Goal: Transaction & Acquisition: Purchase product/service

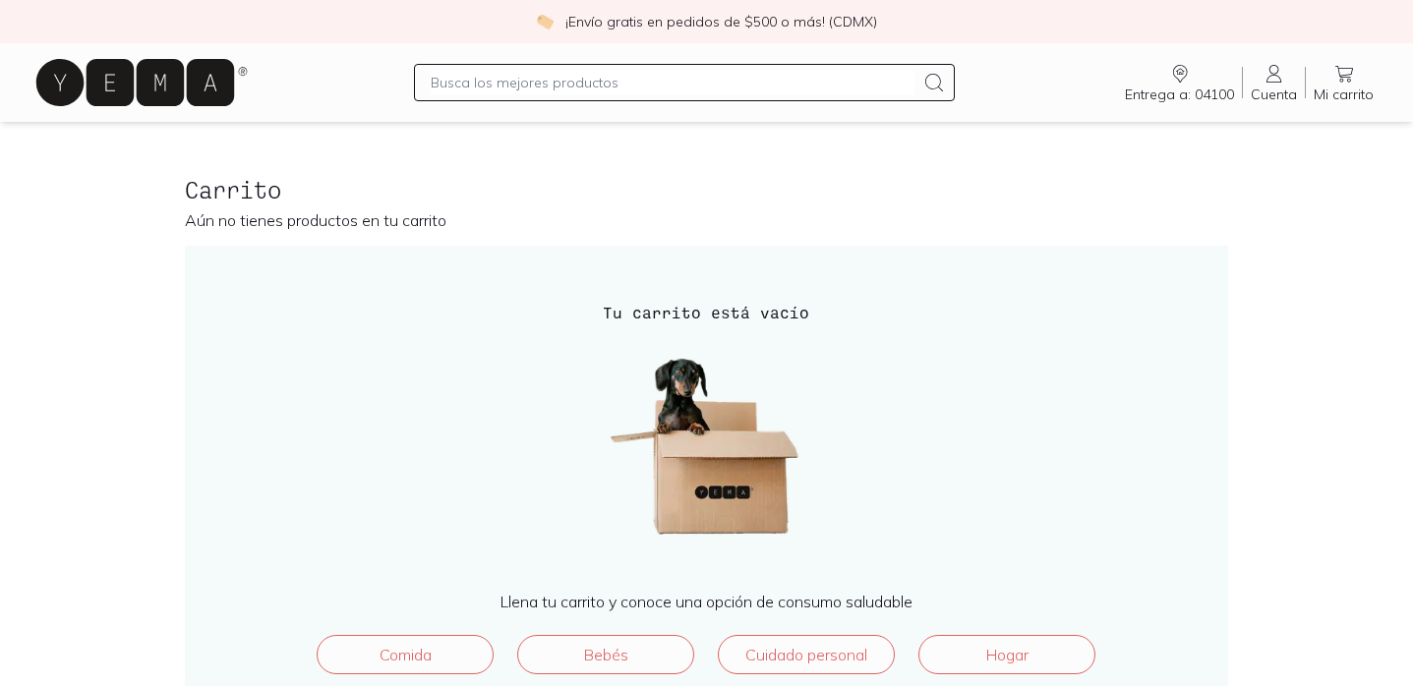
click at [594, 92] on input "text" at bounding box center [672, 83] width 483 height 24
type input "l"
type input "[PERSON_NAME]"
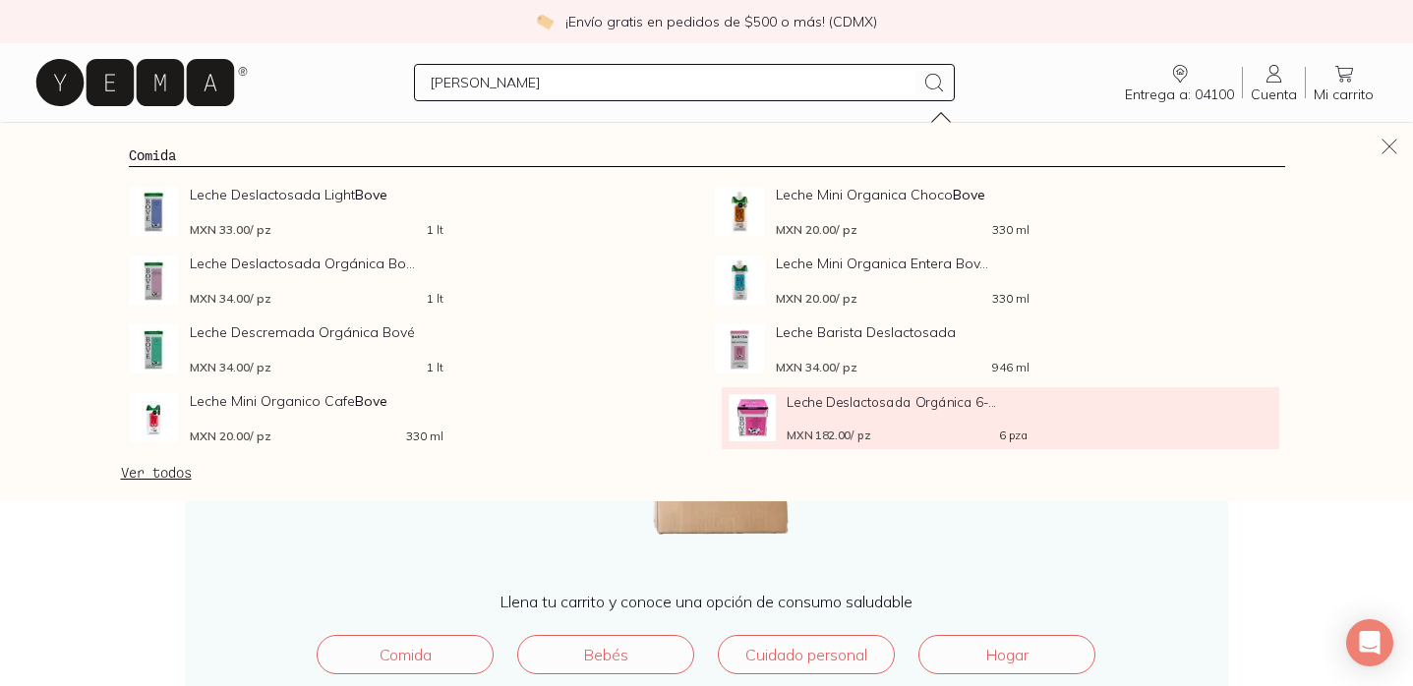
click at [855, 412] on div "Leche Deslactosada Orgánica 6-... MXN 182.00 / pz 6 pza" at bounding box center [906, 417] width 241 height 47
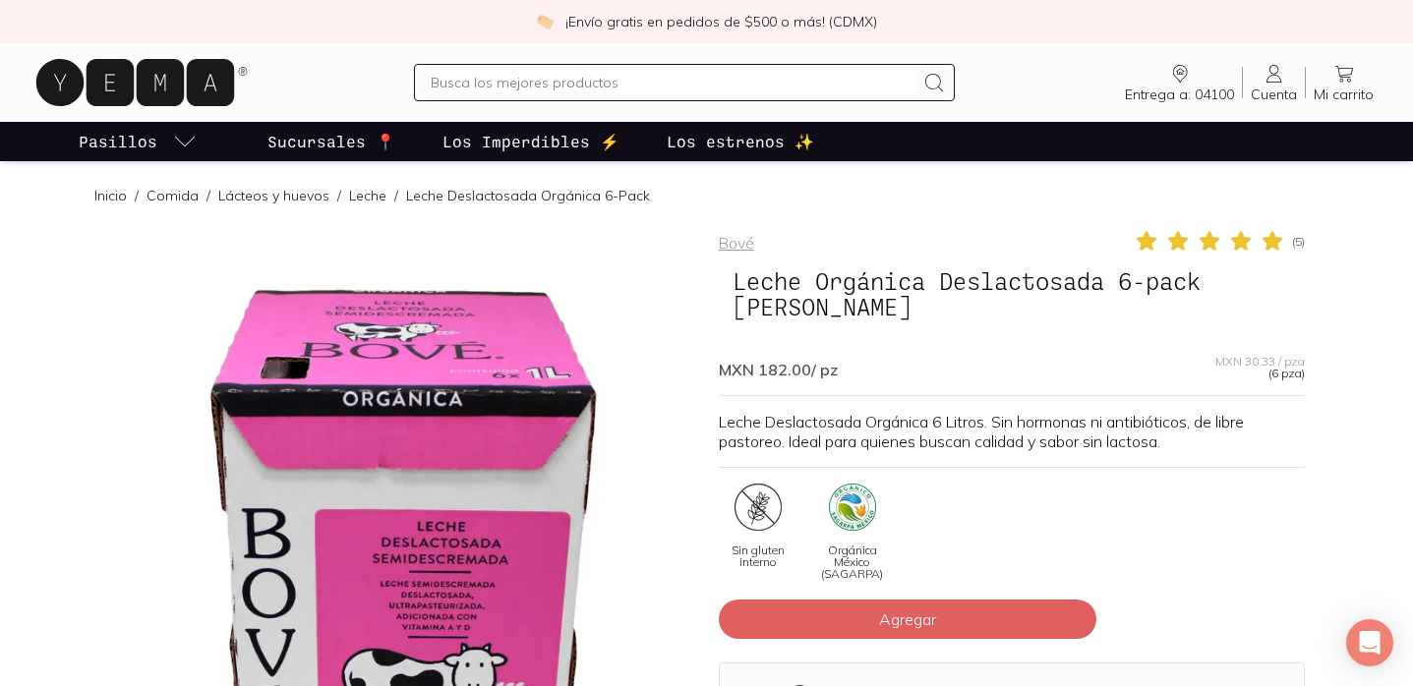
scroll to position [77, 0]
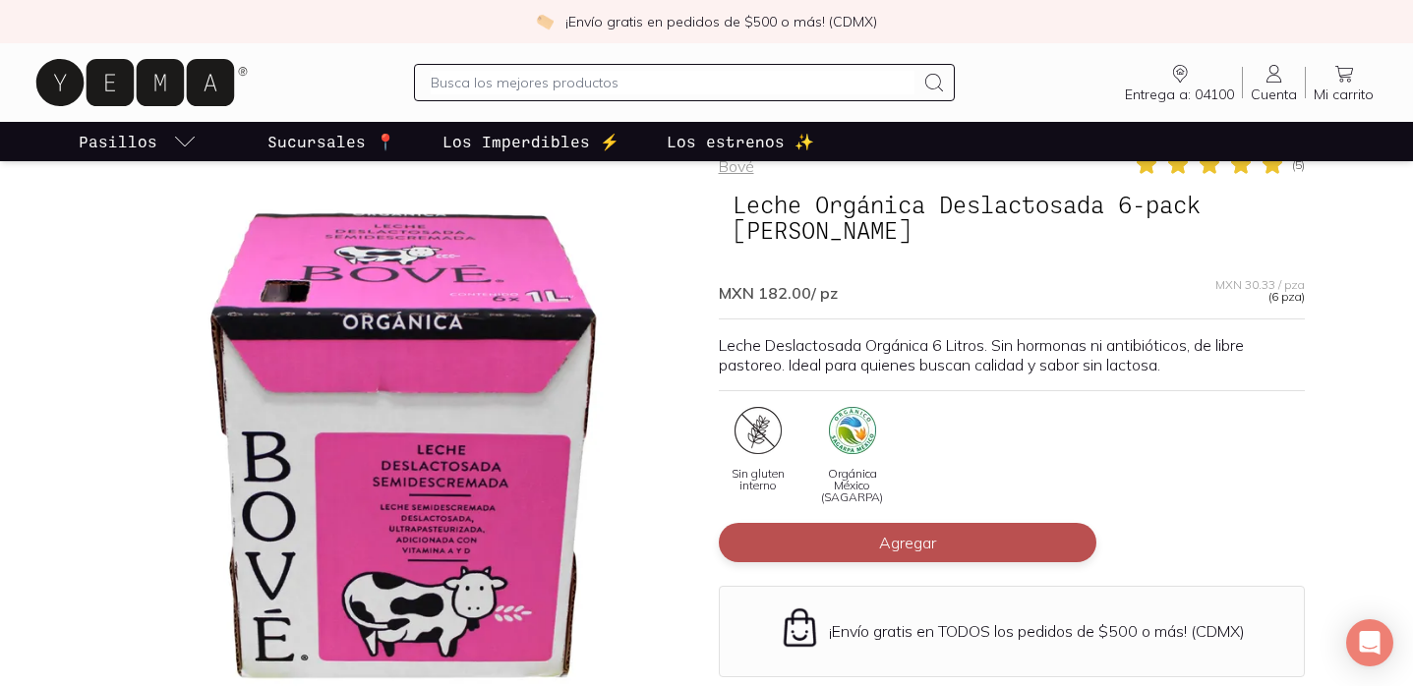
click at [977, 523] on button "Agregar" at bounding box center [908, 542] width 378 height 39
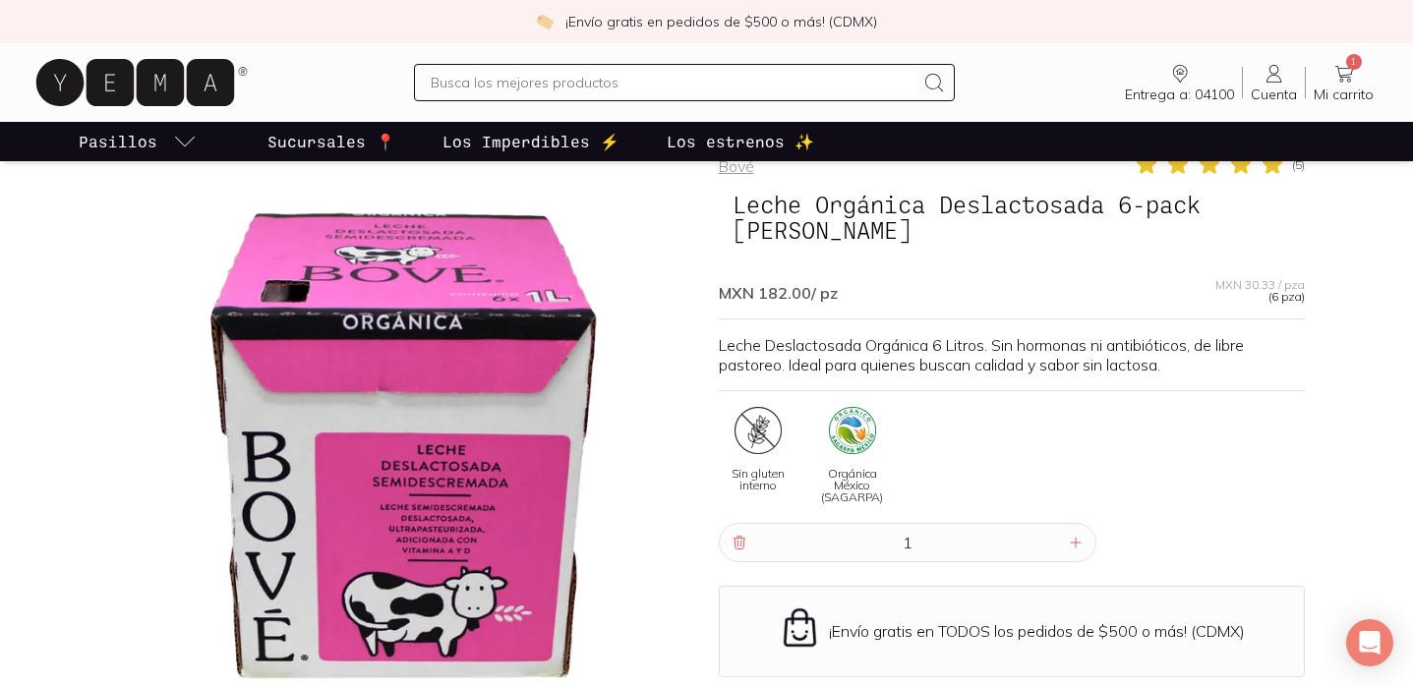
click at [690, 84] on input "text" at bounding box center [672, 83] width 483 height 24
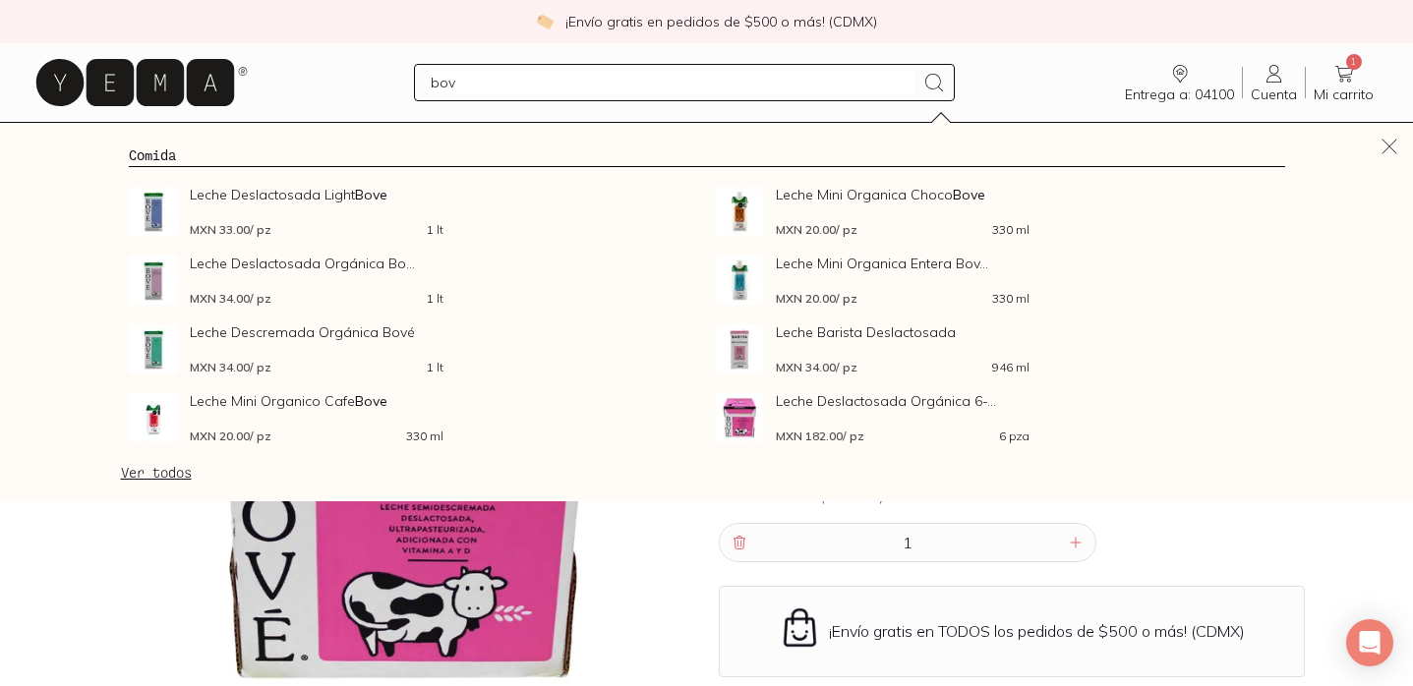
type input "[PERSON_NAME]"
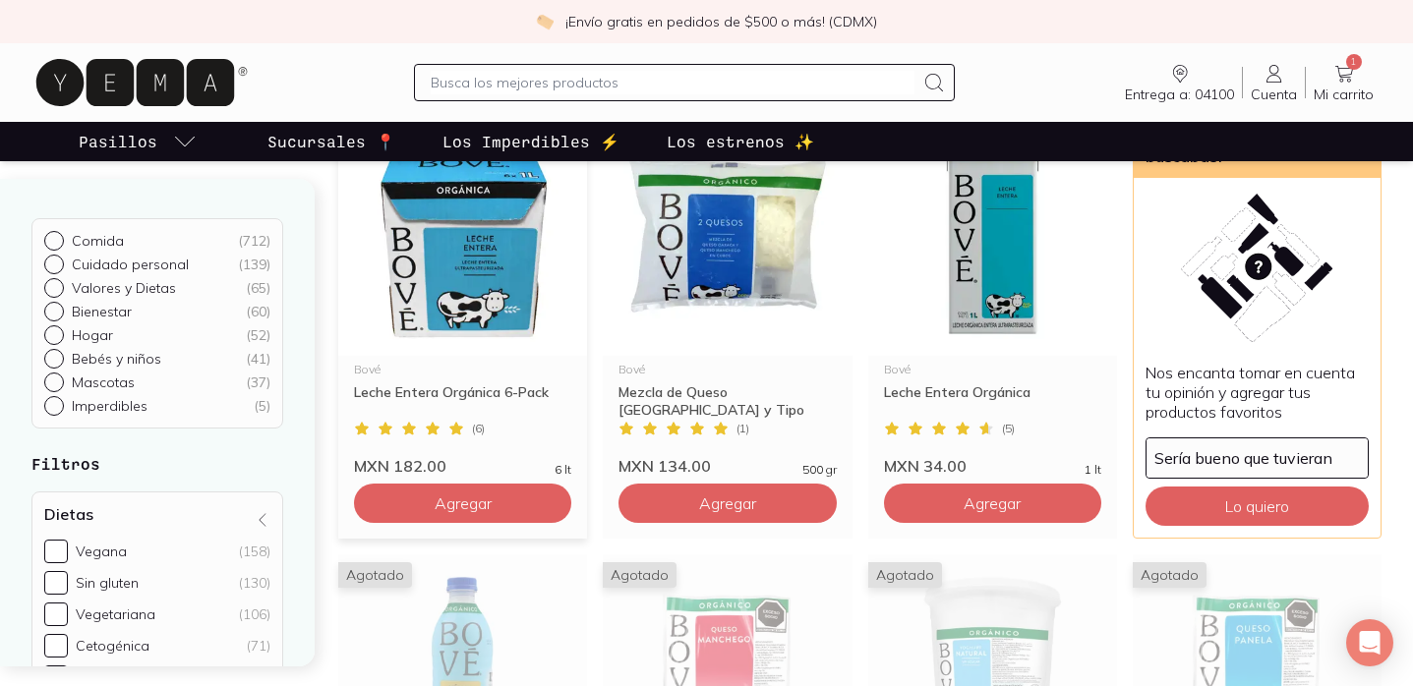
scroll to position [1141, 0]
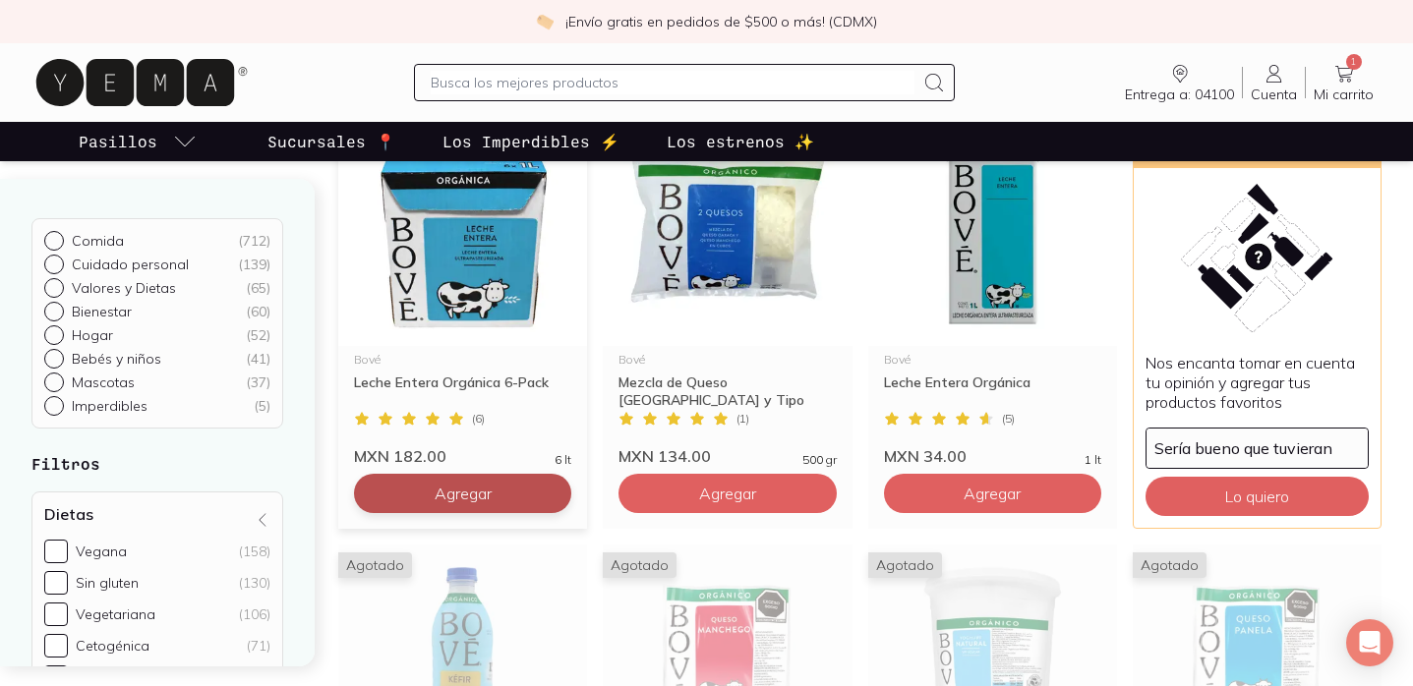
click at [461, 492] on span "Agregar" at bounding box center [463, 494] width 57 height 20
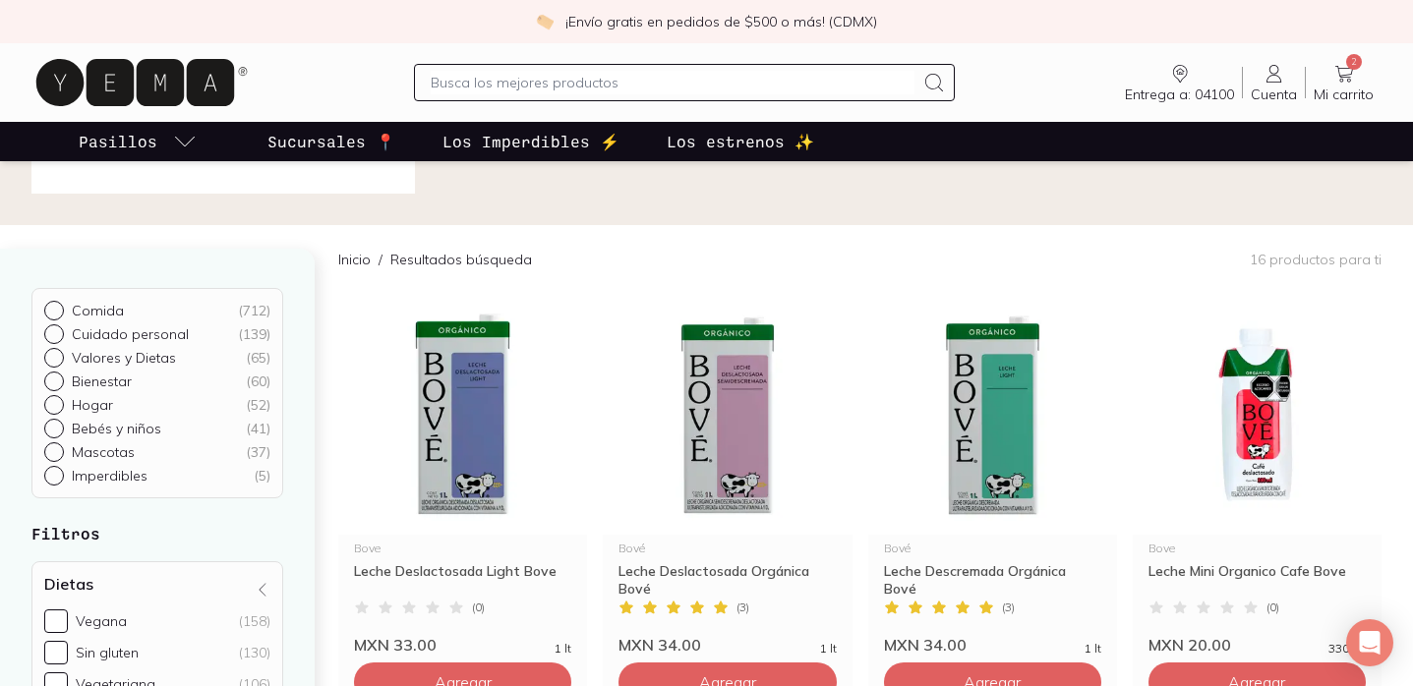
scroll to position [0, 0]
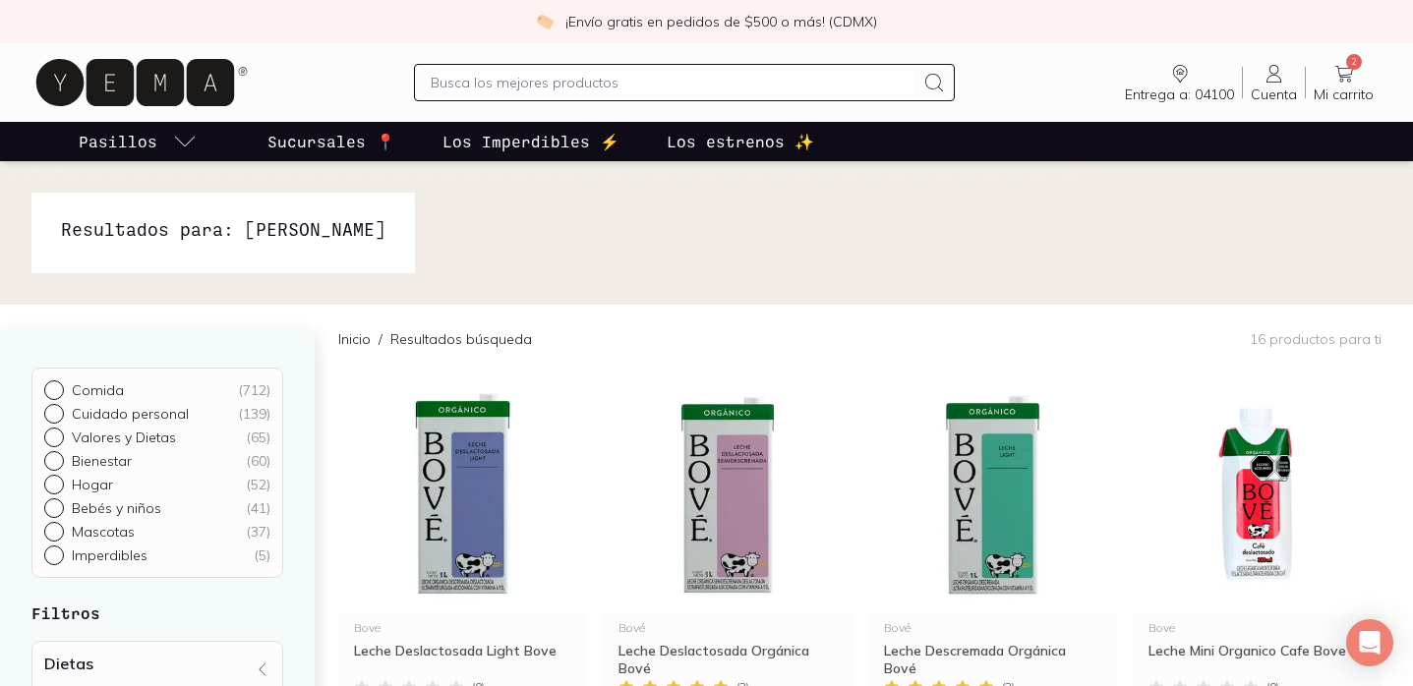
click at [623, 80] on input "text" at bounding box center [672, 83] width 483 height 24
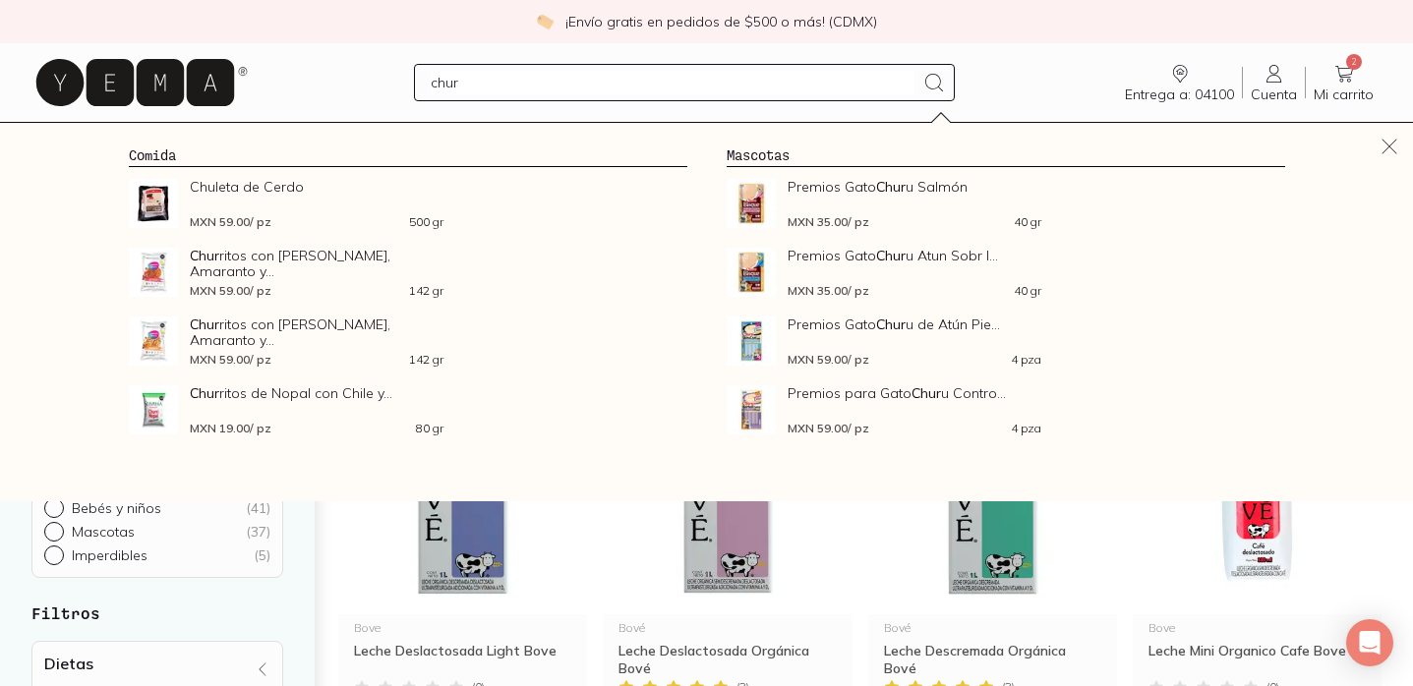
type input "churr"
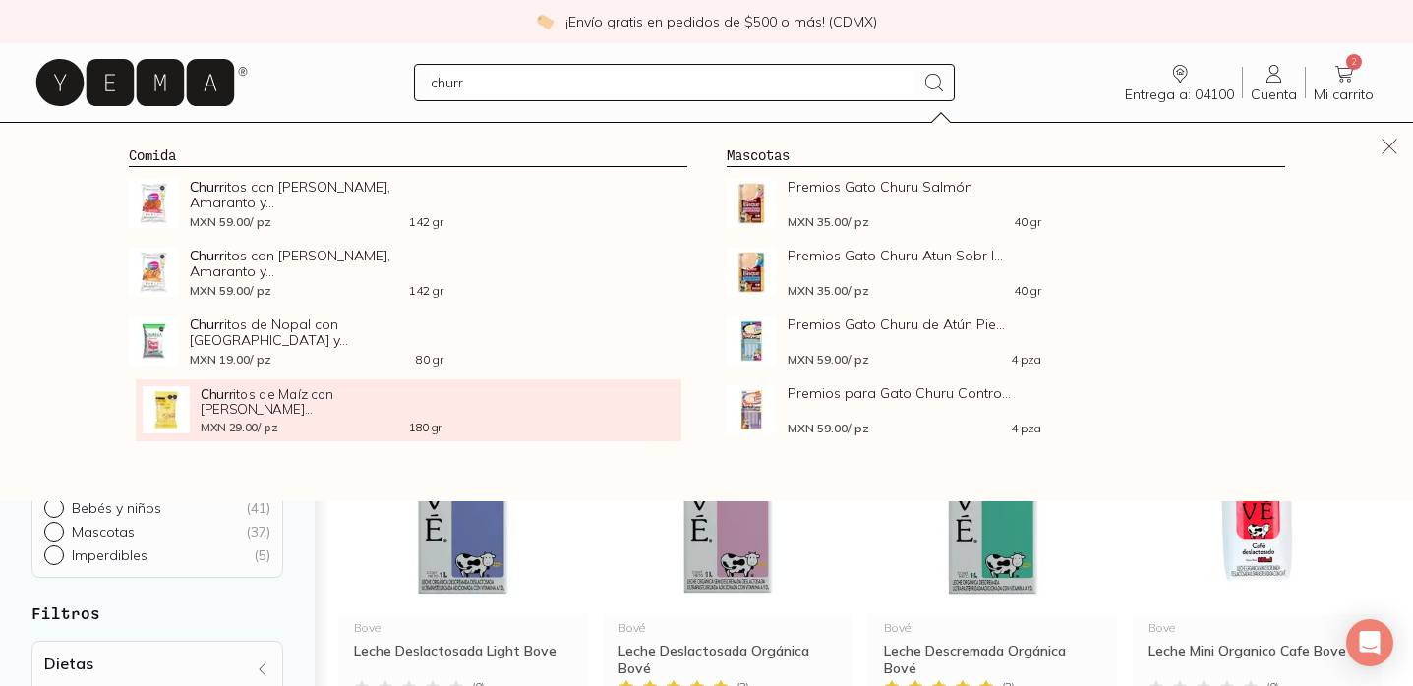
click at [299, 404] on div "Churr itos de Maíz con [PERSON_NAME]... MXN 29.00 / pz 180 gr" at bounding box center [321, 409] width 241 height 47
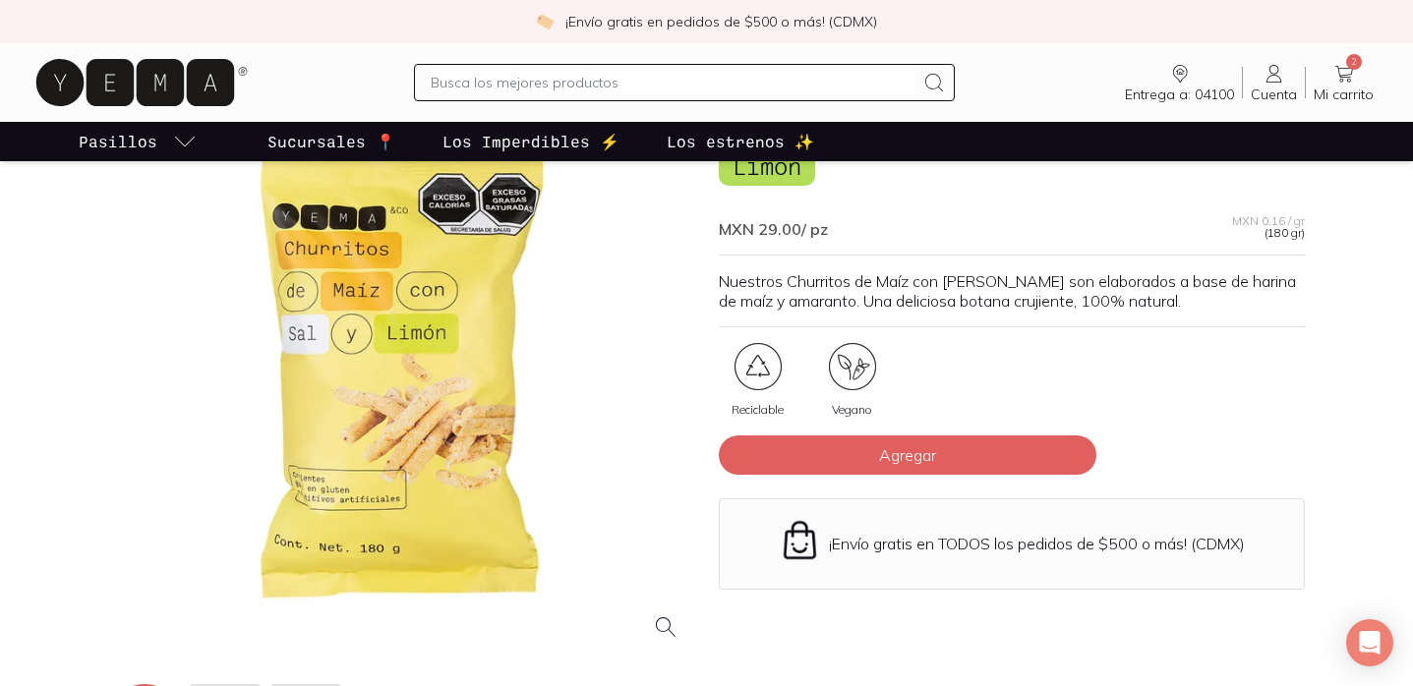
scroll to position [161, 0]
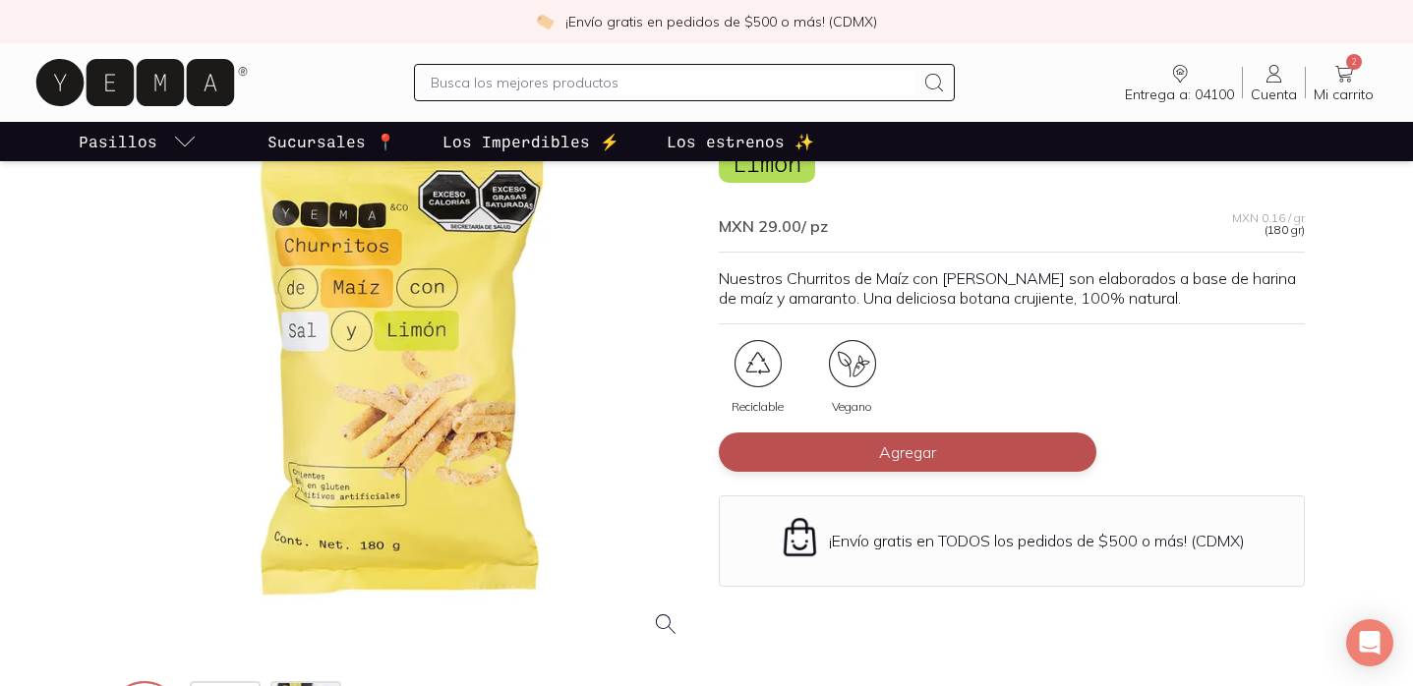
click at [903, 447] on span "Agregar" at bounding box center [907, 452] width 57 height 20
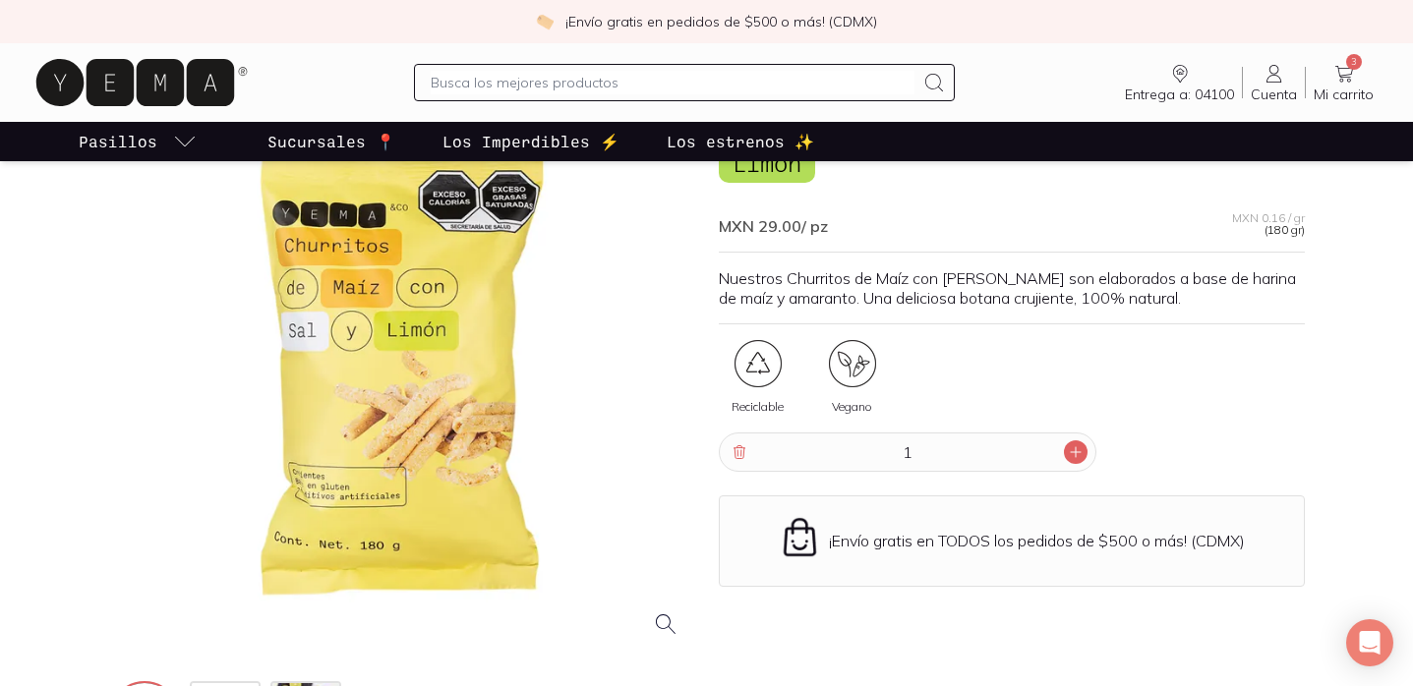
click at [1075, 455] on icon at bounding box center [1076, 452] width 10 height 10
type input "4"
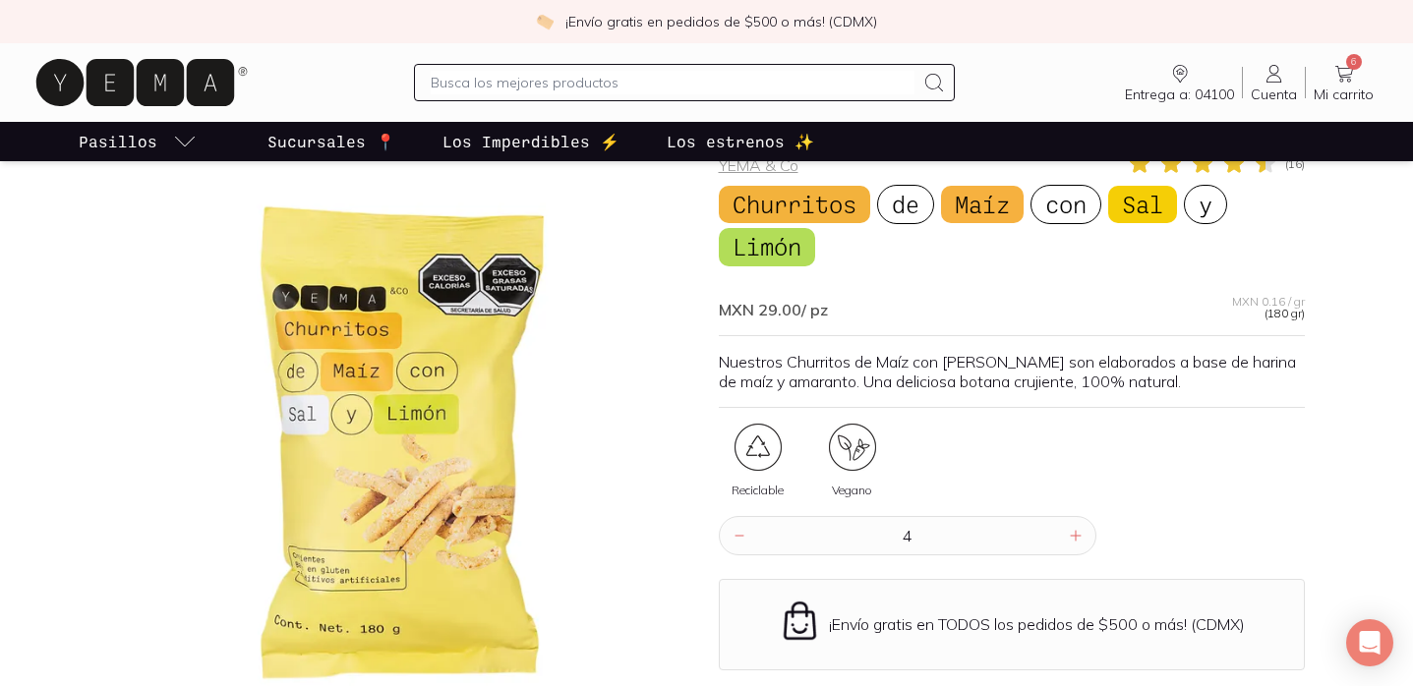
scroll to position [0, 0]
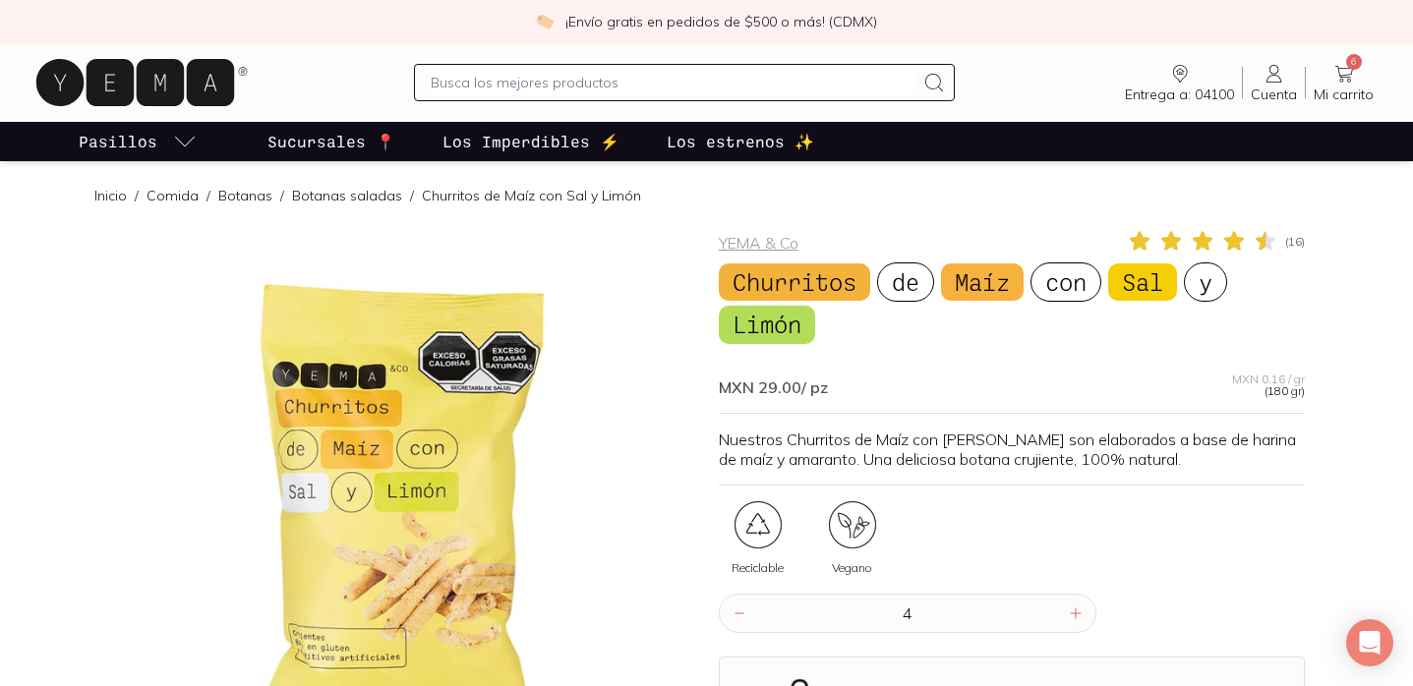
click at [781, 88] on input "text" at bounding box center [672, 83] width 483 height 24
click at [765, 88] on input "sequ" at bounding box center [672, 83] width 483 height 24
click at [716, 82] on input "sequ" at bounding box center [672, 83] width 483 height 24
type input "s"
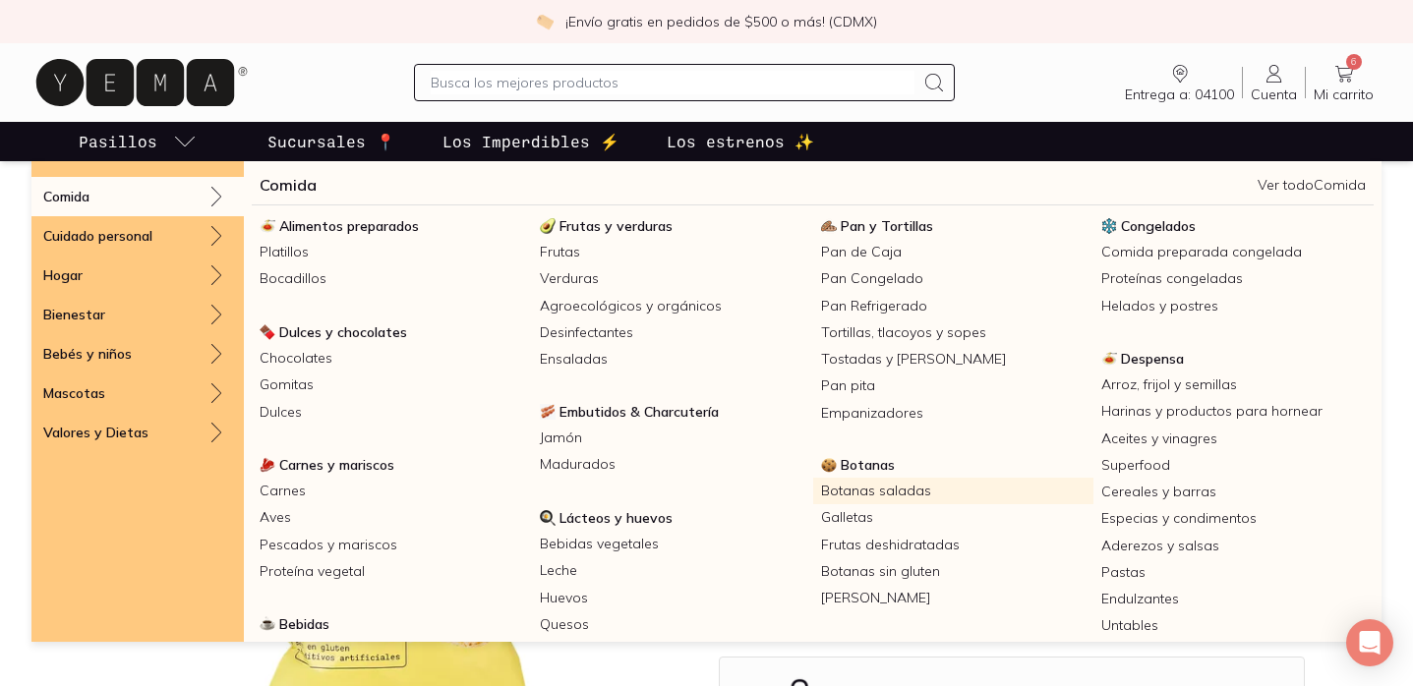
click at [861, 492] on link "Botanas saladas" at bounding box center [953, 491] width 280 height 27
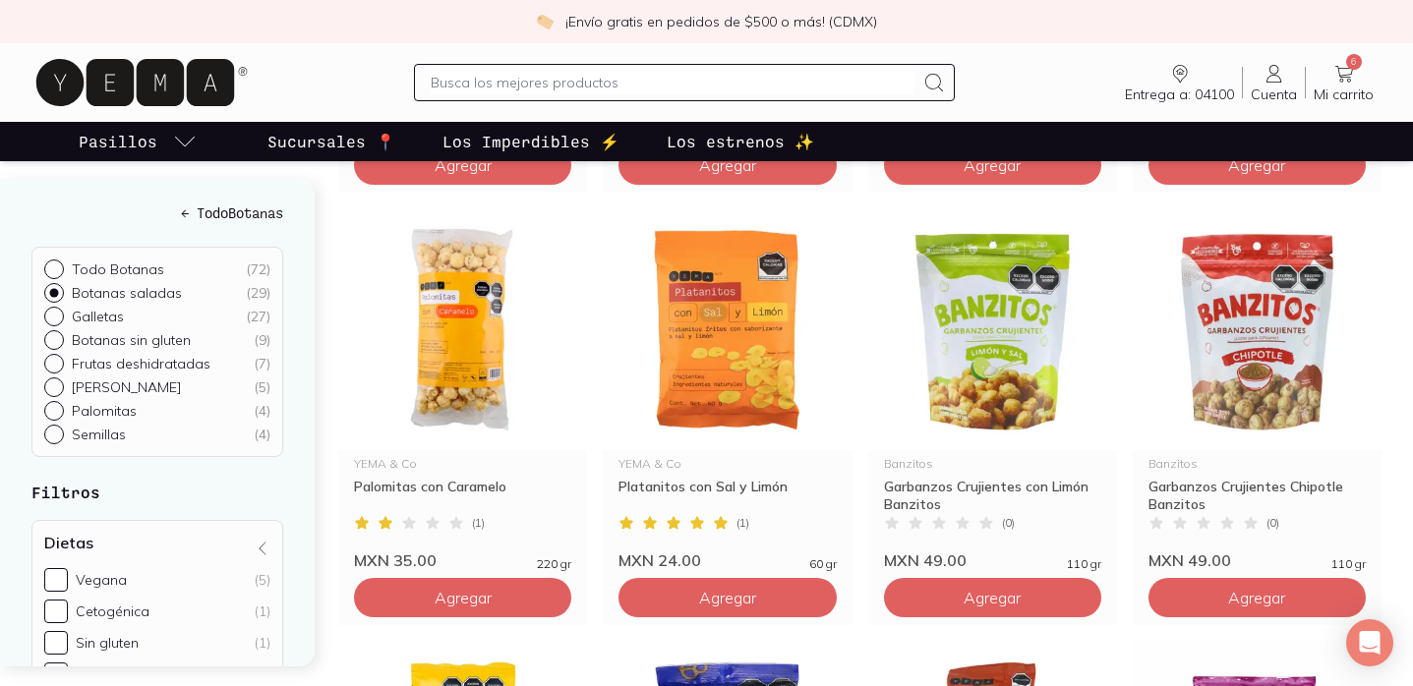
scroll to position [1157, 0]
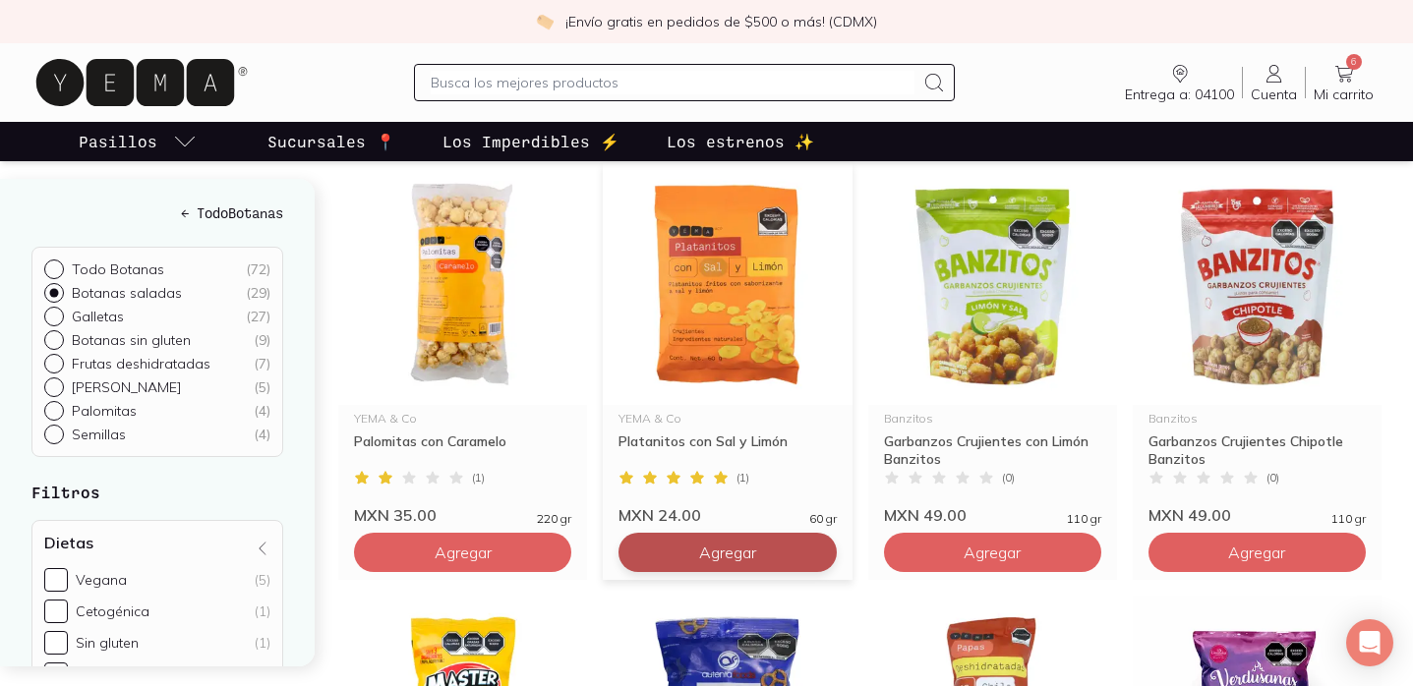
click at [731, 548] on span "Agregar" at bounding box center [727, 553] width 57 height 20
click at [814, 561] on div at bounding box center [816, 553] width 24 height 24
type input "2"
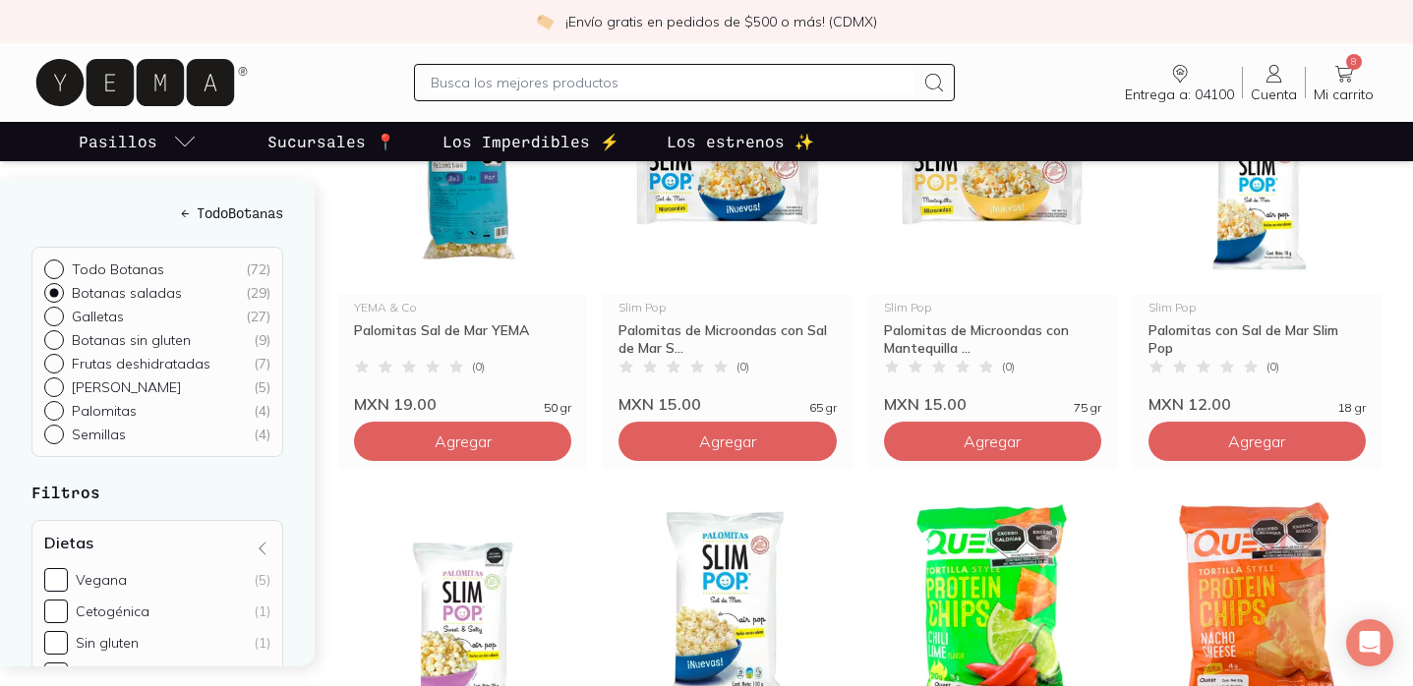
scroll to position [0, 0]
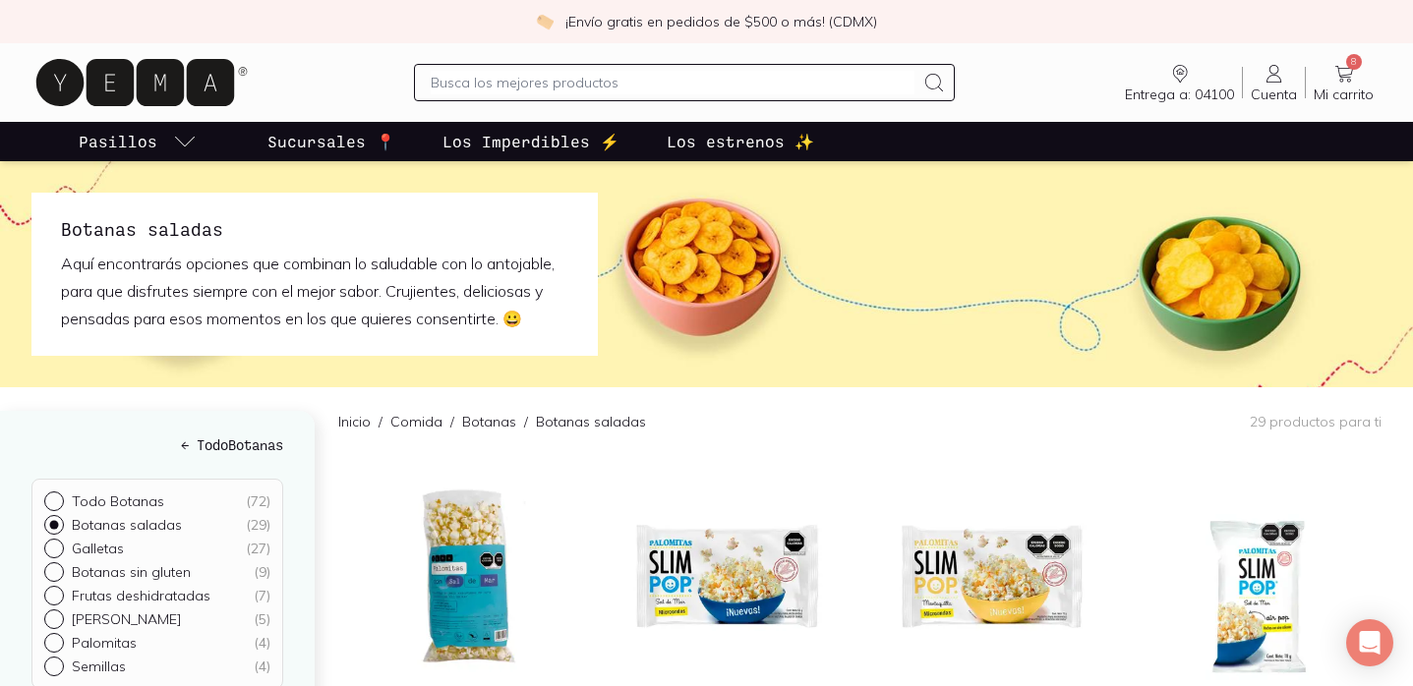
click at [594, 78] on input "text" at bounding box center [672, 83] width 483 height 24
type input "vino"
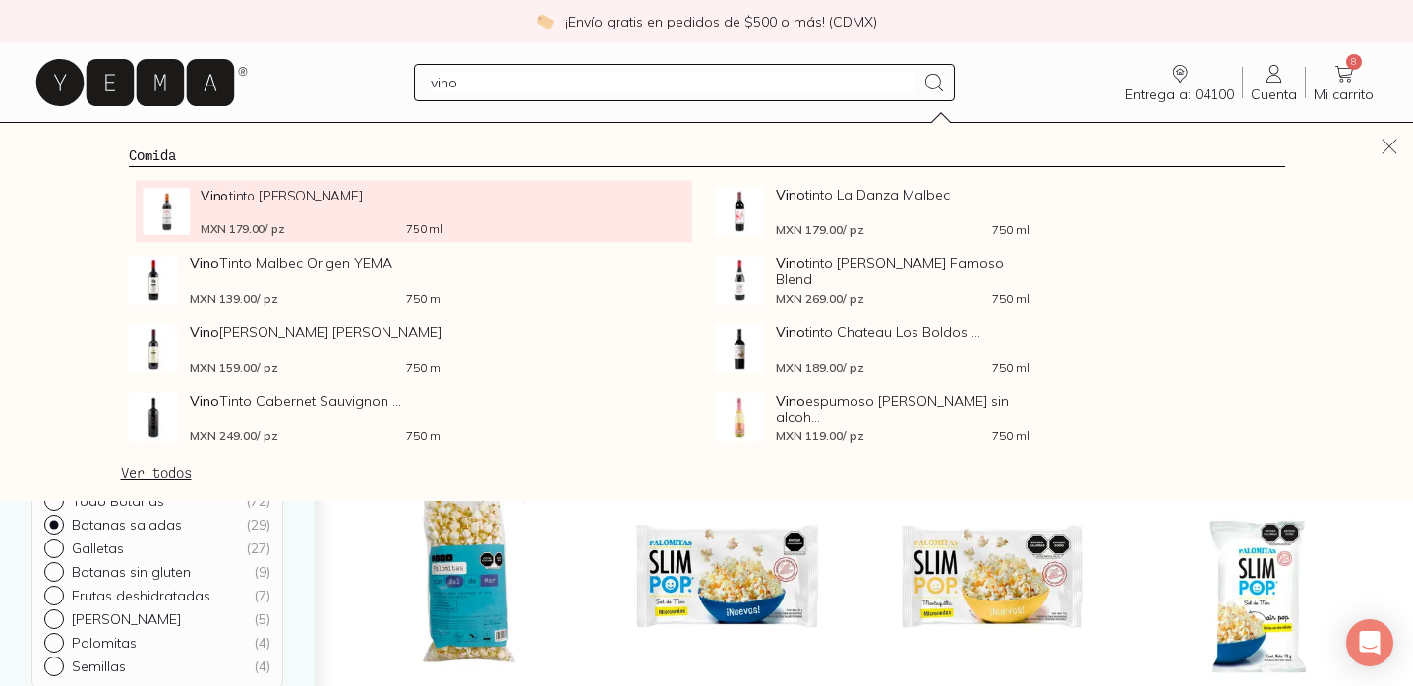
click at [300, 196] on span "Vino tinto [PERSON_NAME]..." at bounding box center [321, 195] width 241 height 15
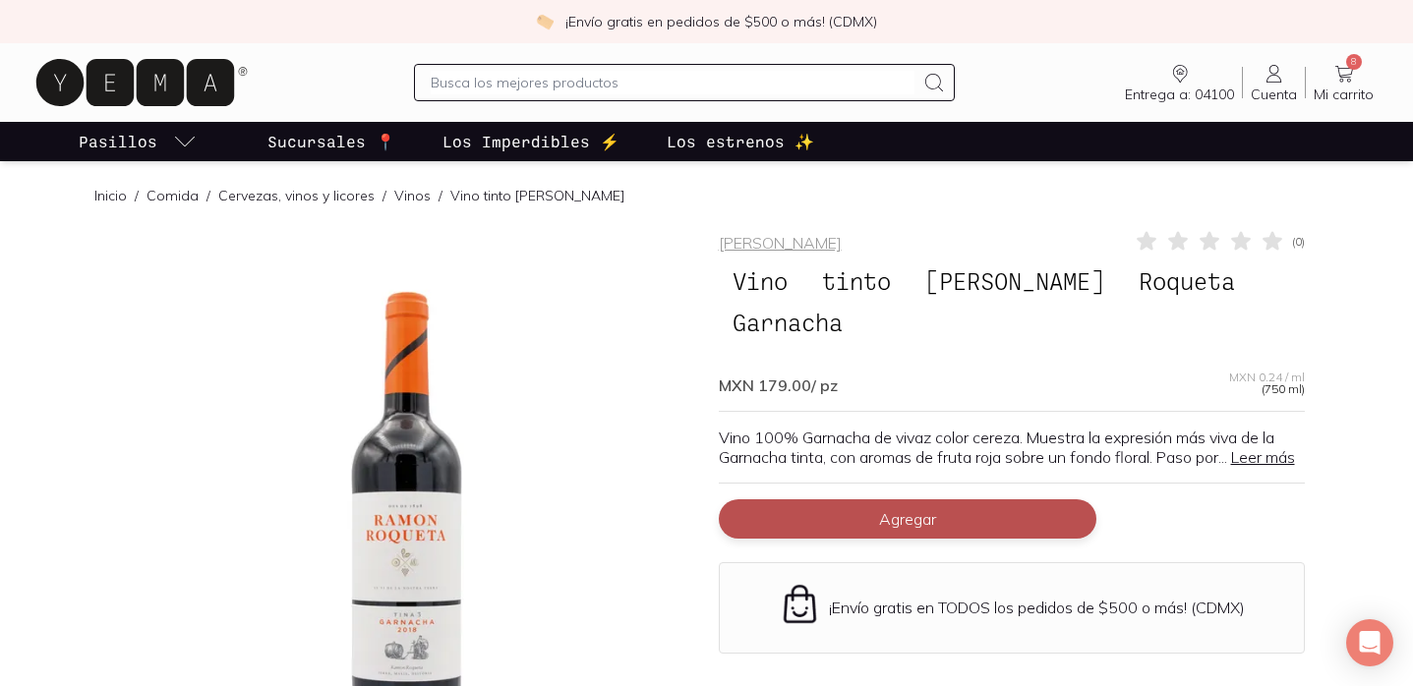
click at [980, 499] on button "Agregar" at bounding box center [908, 518] width 378 height 39
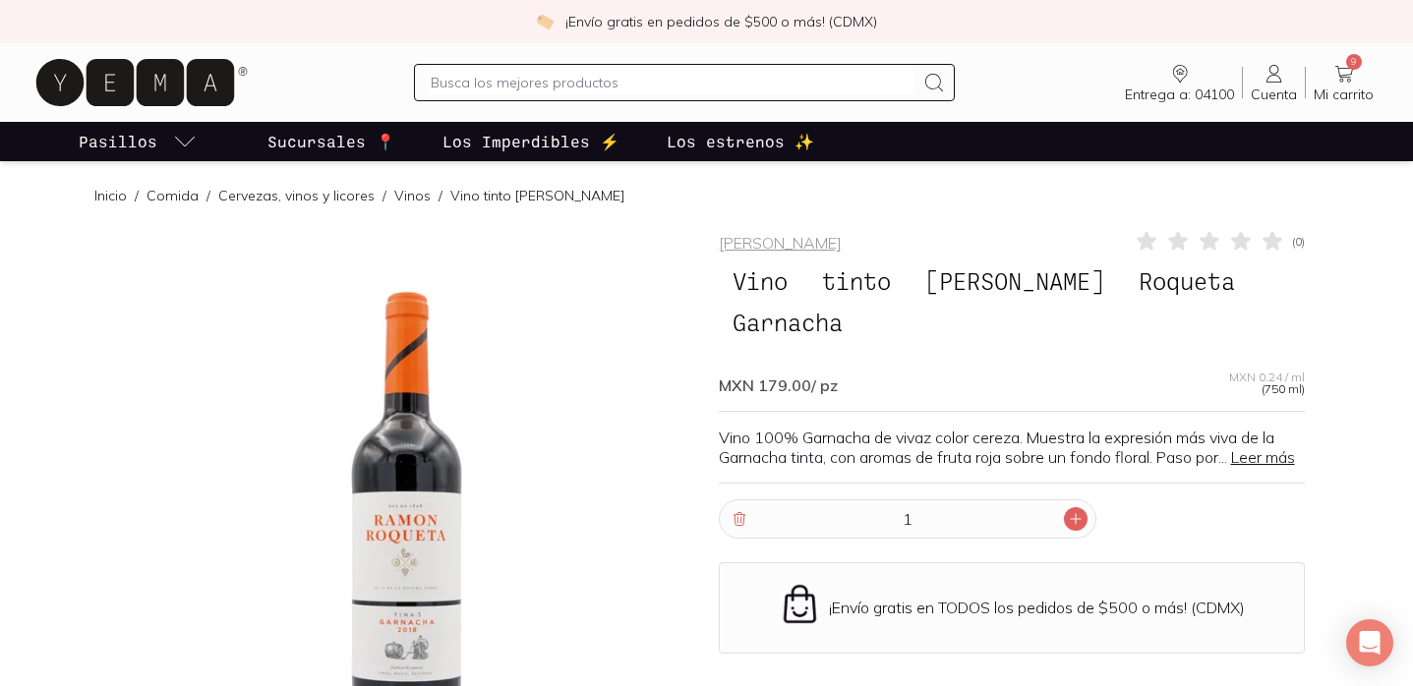
click at [1078, 511] on icon at bounding box center [1076, 519] width 16 height 16
type input "2"
click at [405, 197] on link "Vinos" at bounding box center [412, 196] width 36 height 18
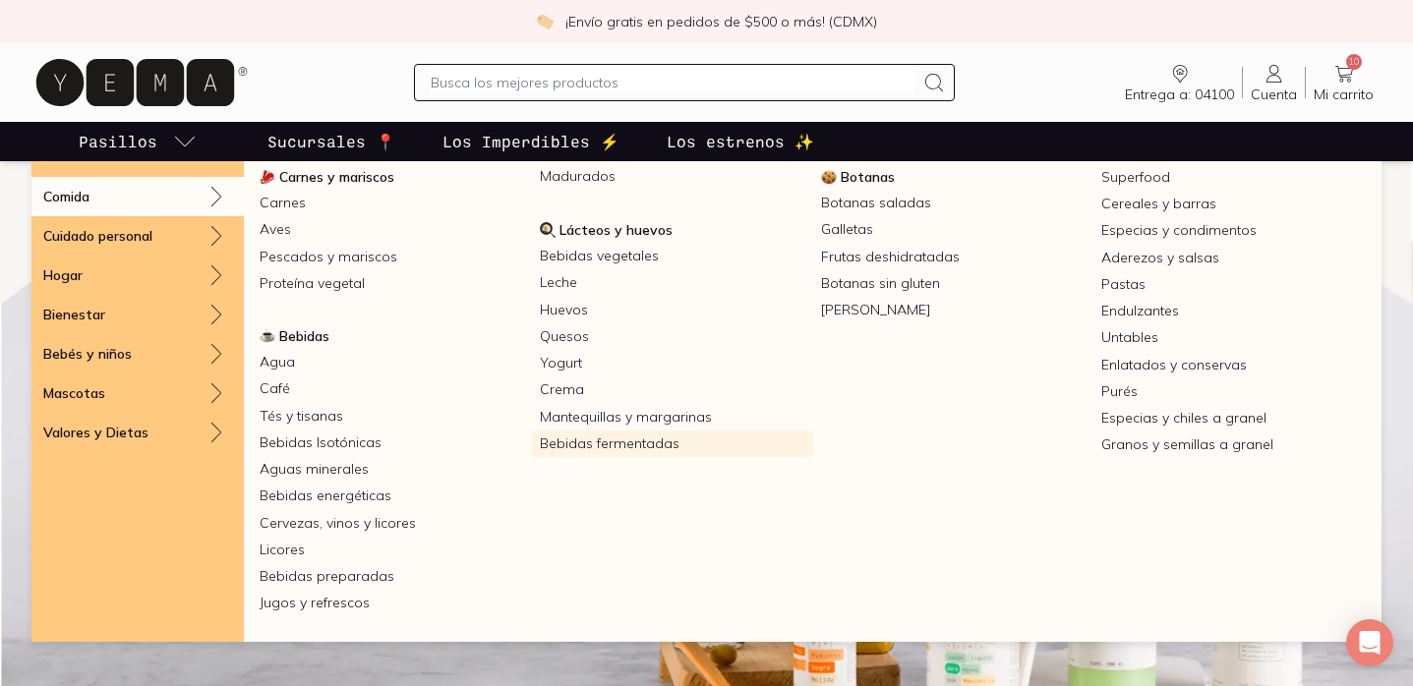
scroll to position [43, 0]
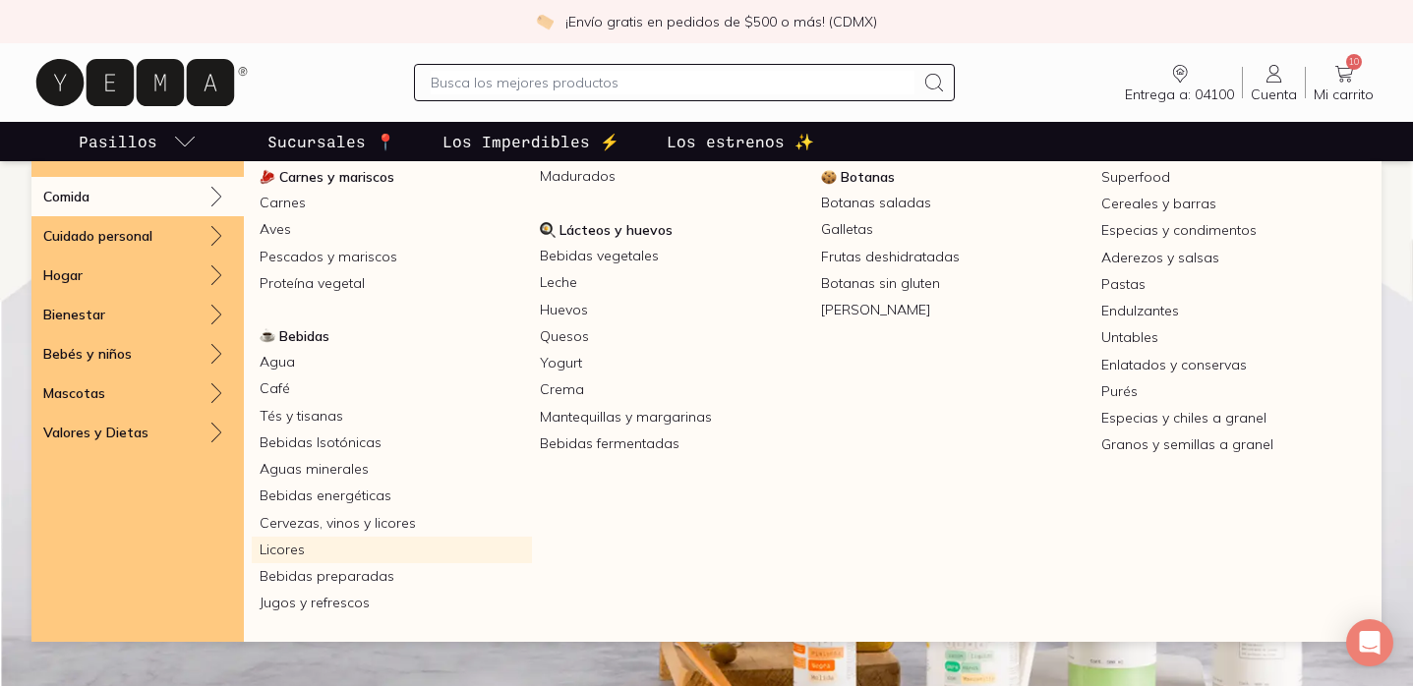
click at [286, 545] on link "Licores" at bounding box center [392, 550] width 280 height 27
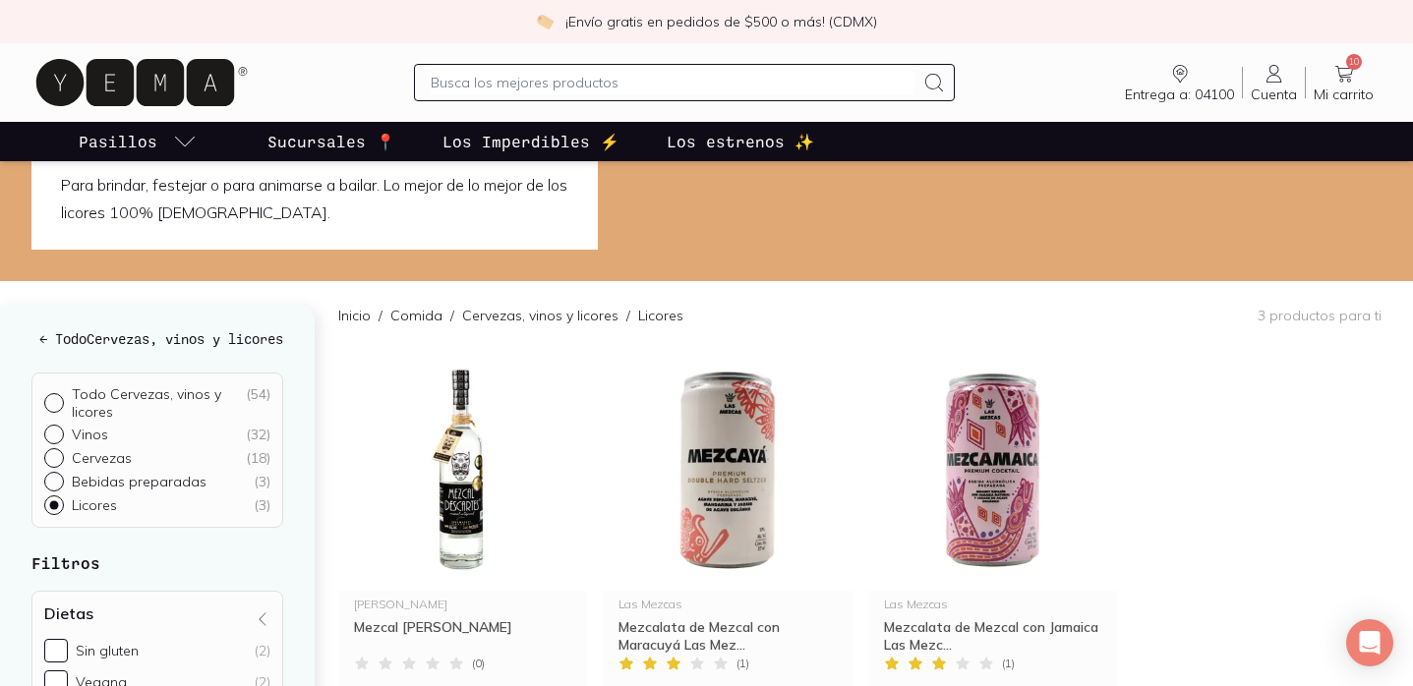
scroll to position [94, 0]
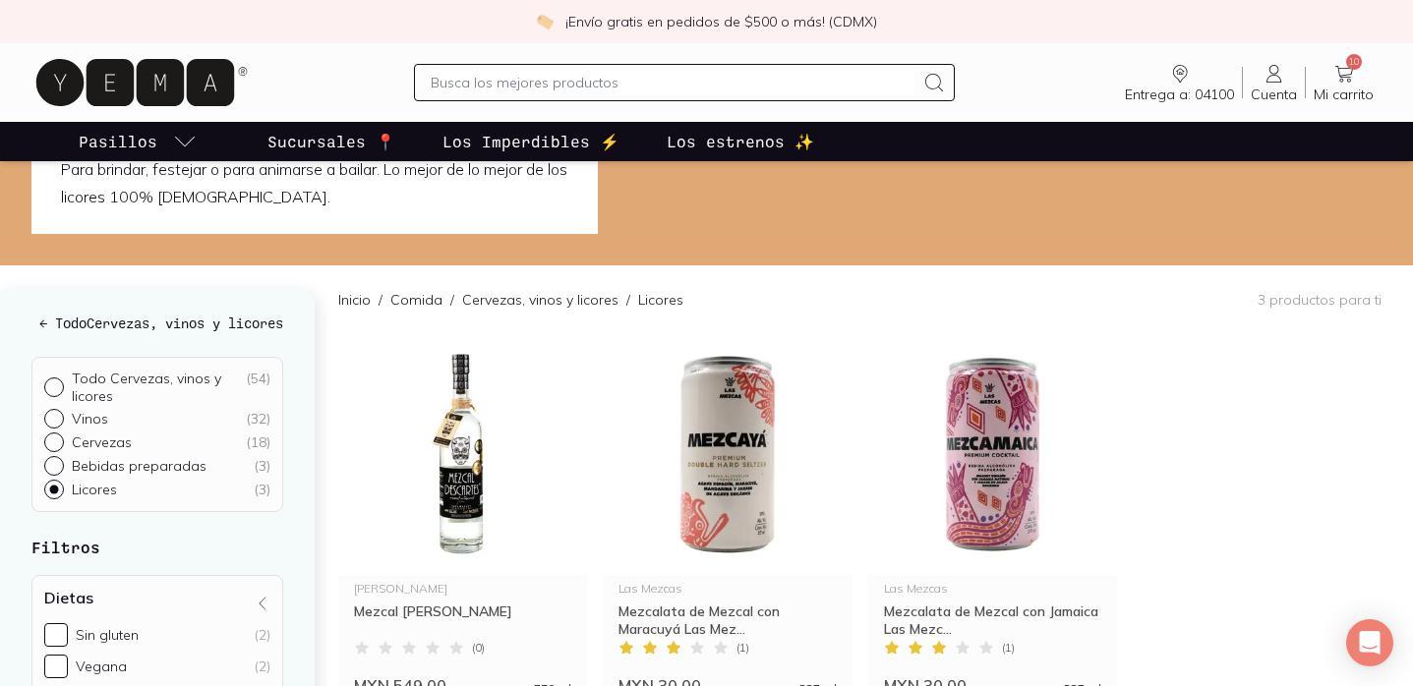
click at [63, 429] on div at bounding box center [58, 419] width 28 height 20
click at [60, 425] on input "Vinos ( 32 )" at bounding box center [52, 417] width 16 height 16
radio input "true"
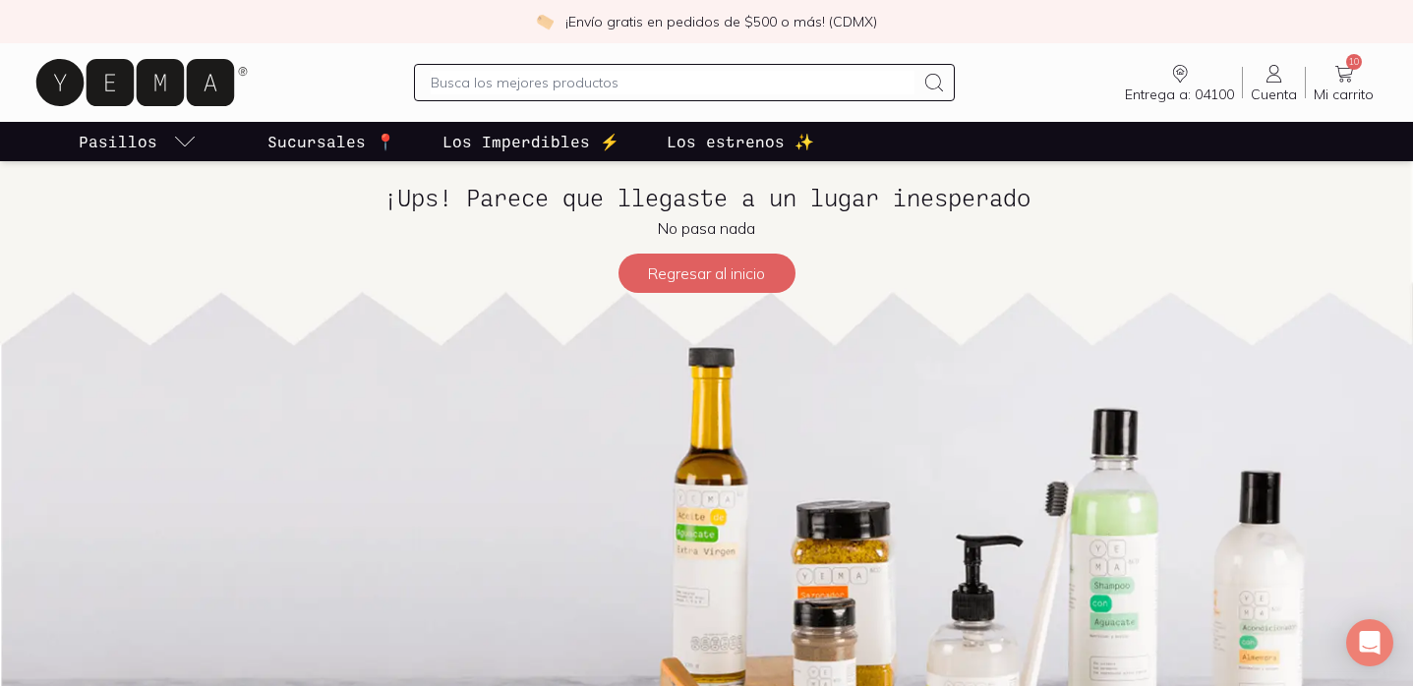
click at [527, 83] on input "text" at bounding box center [672, 83] width 483 height 24
type input "vino"
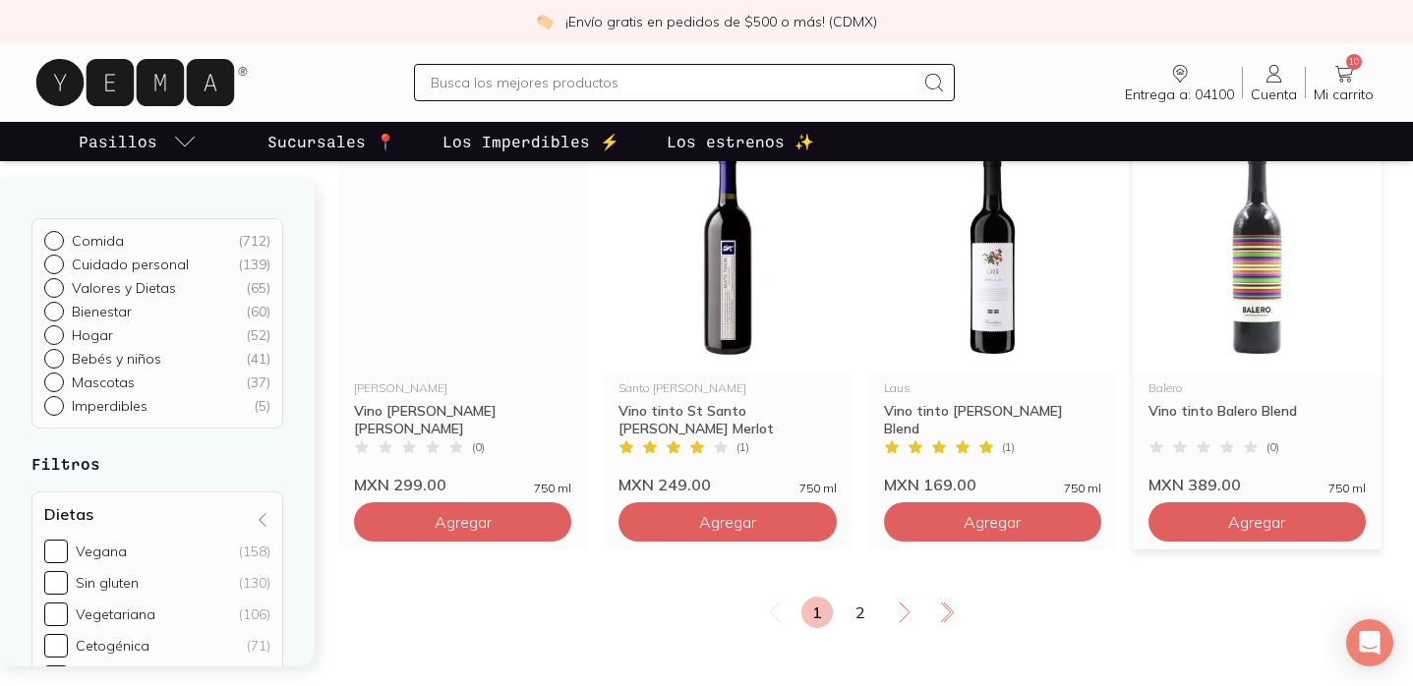
scroll to position [3269, 0]
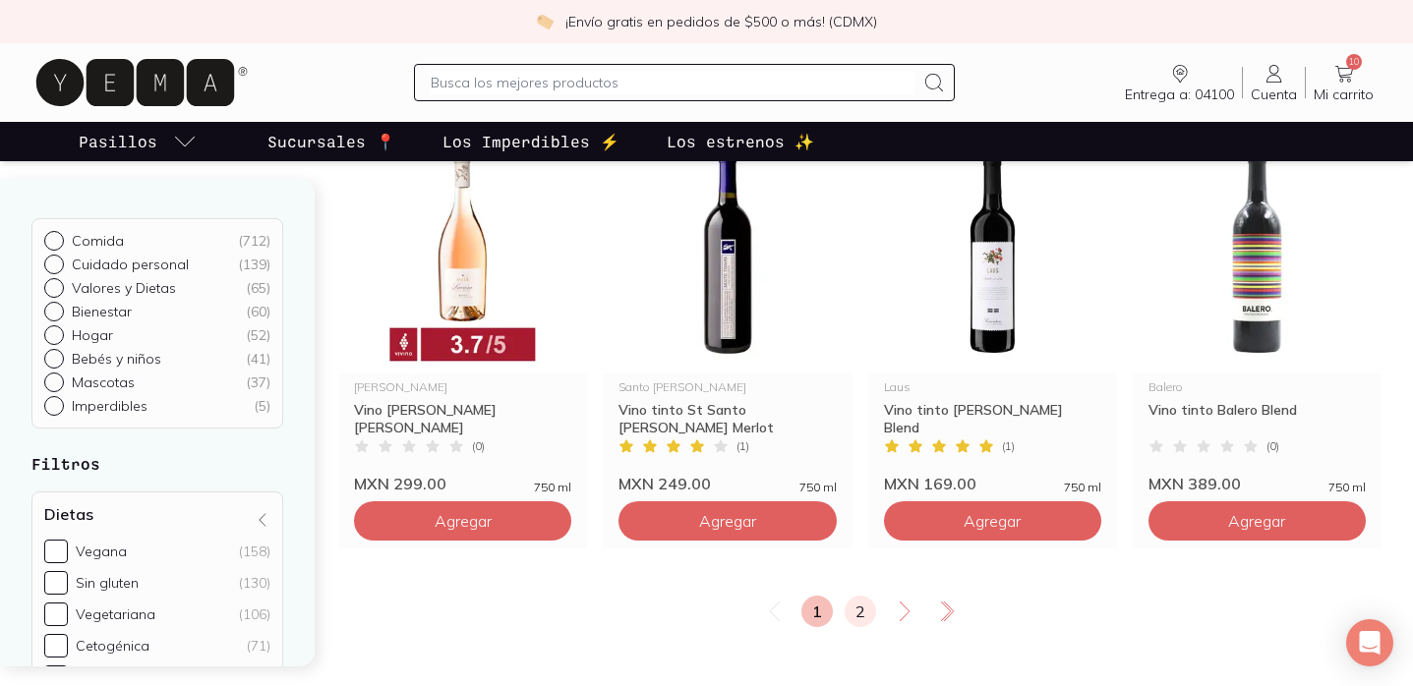
click at [858, 621] on link "2" at bounding box center [859, 611] width 31 height 31
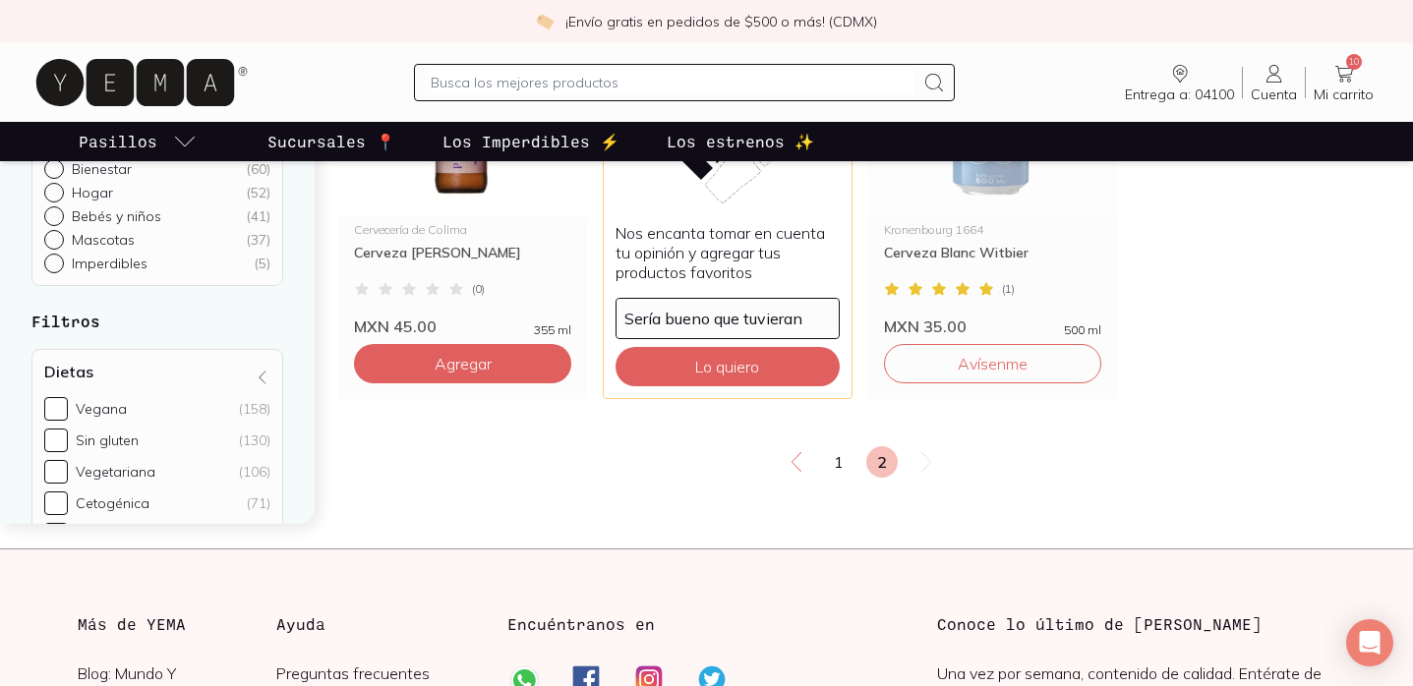
scroll to position [2651, 0]
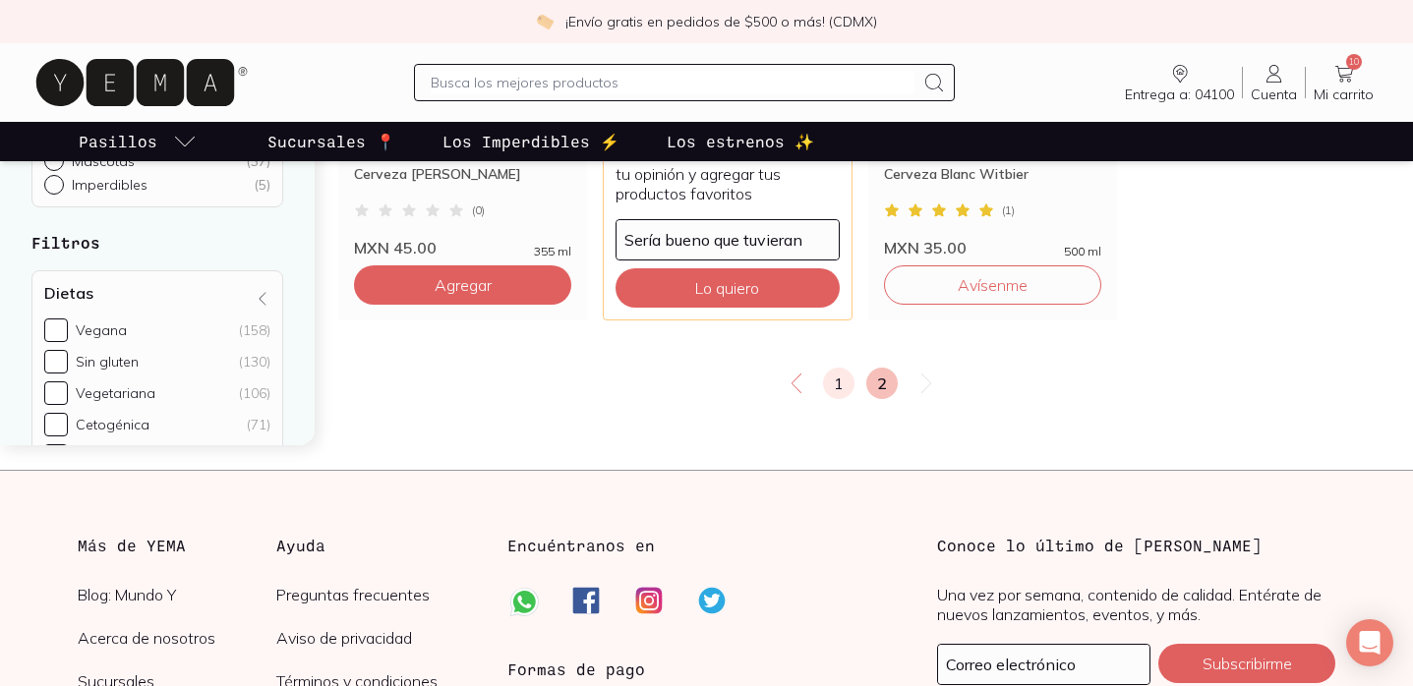
click at [840, 376] on link "1" at bounding box center [838, 383] width 31 height 31
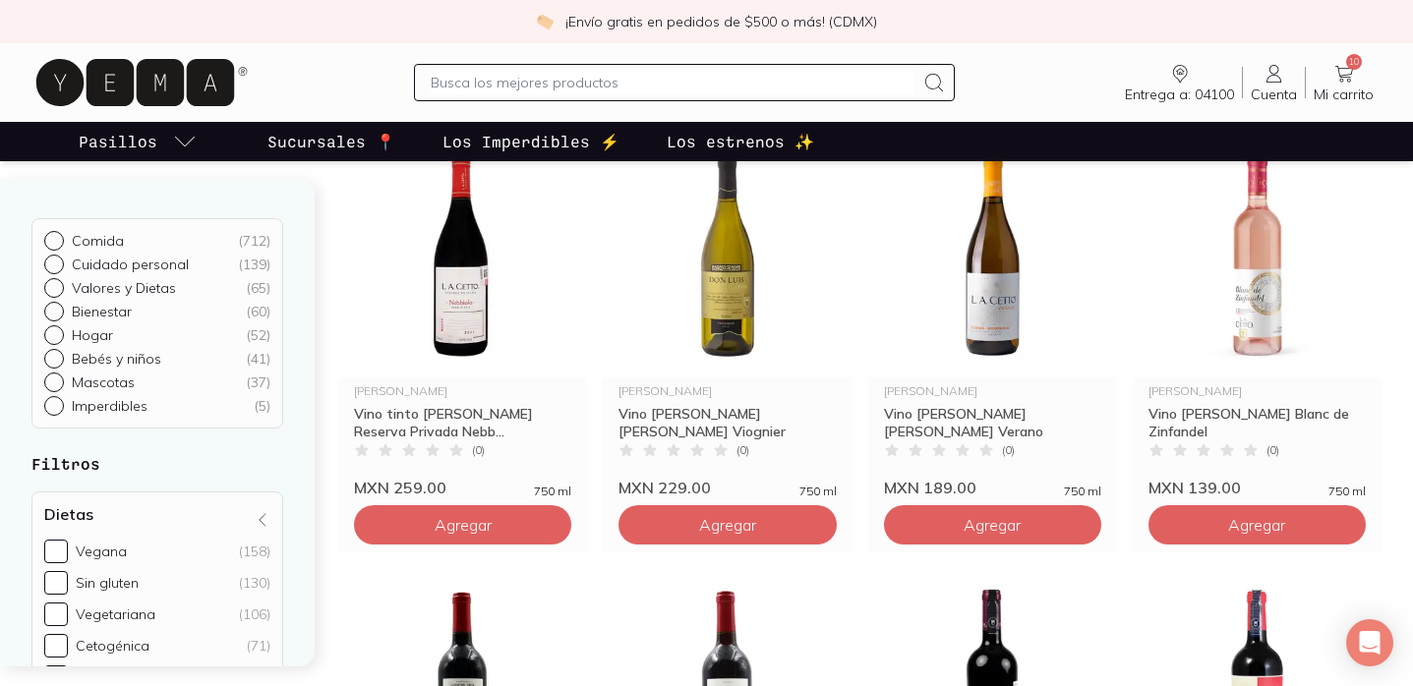
scroll to position [1971, 0]
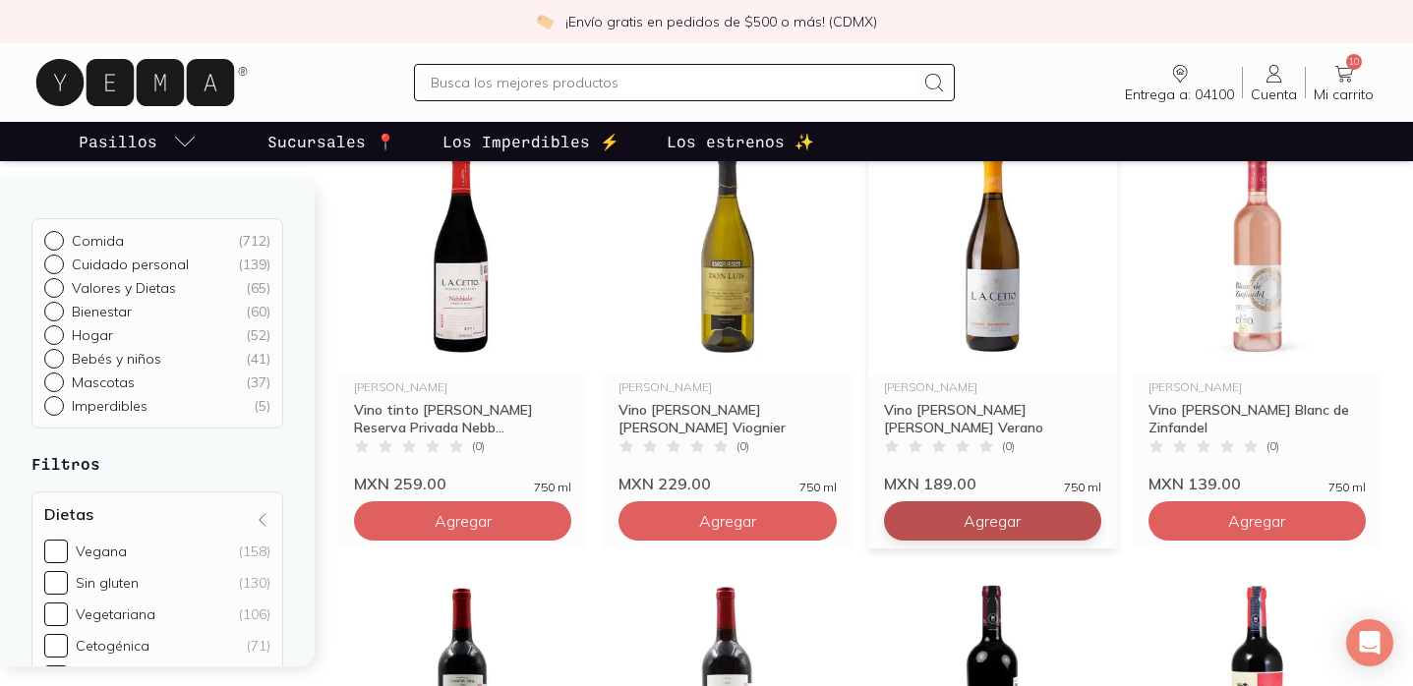
click at [1024, 510] on button "Agregar" at bounding box center [992, 520] width 217 height 39
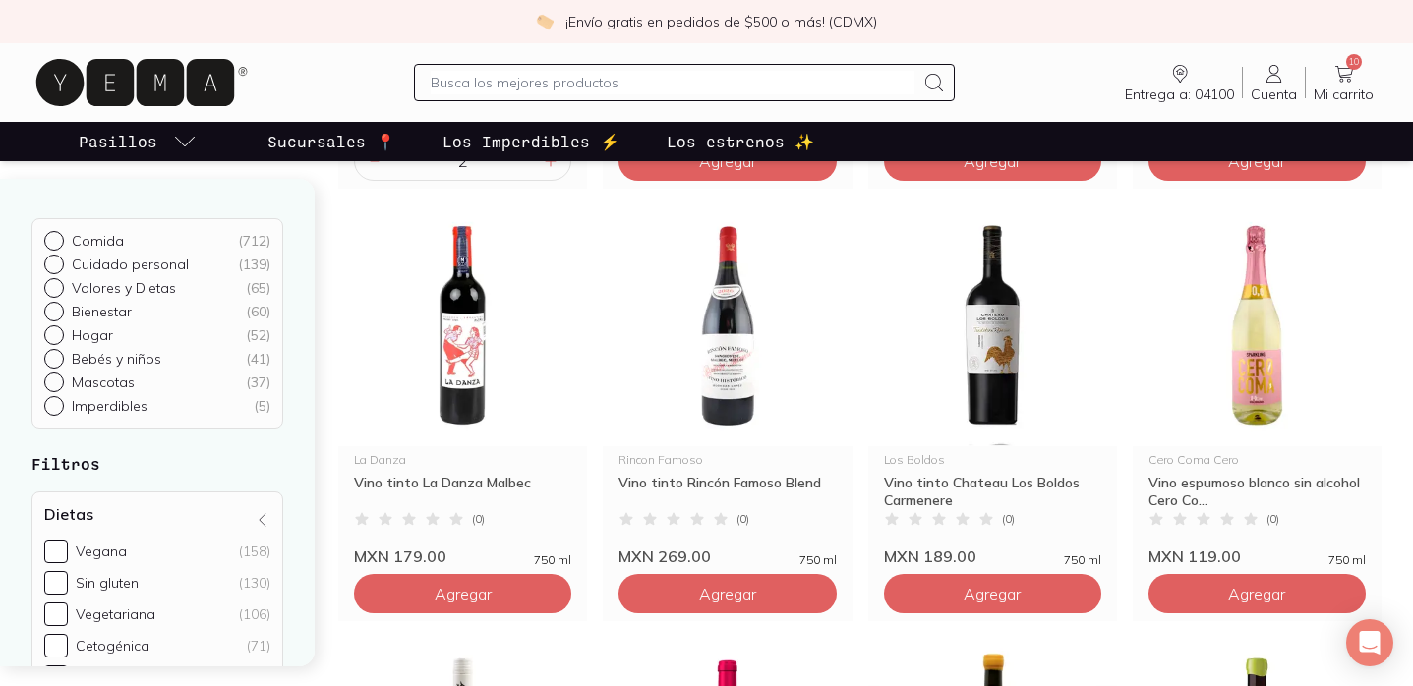
scroll to position [0, 0]
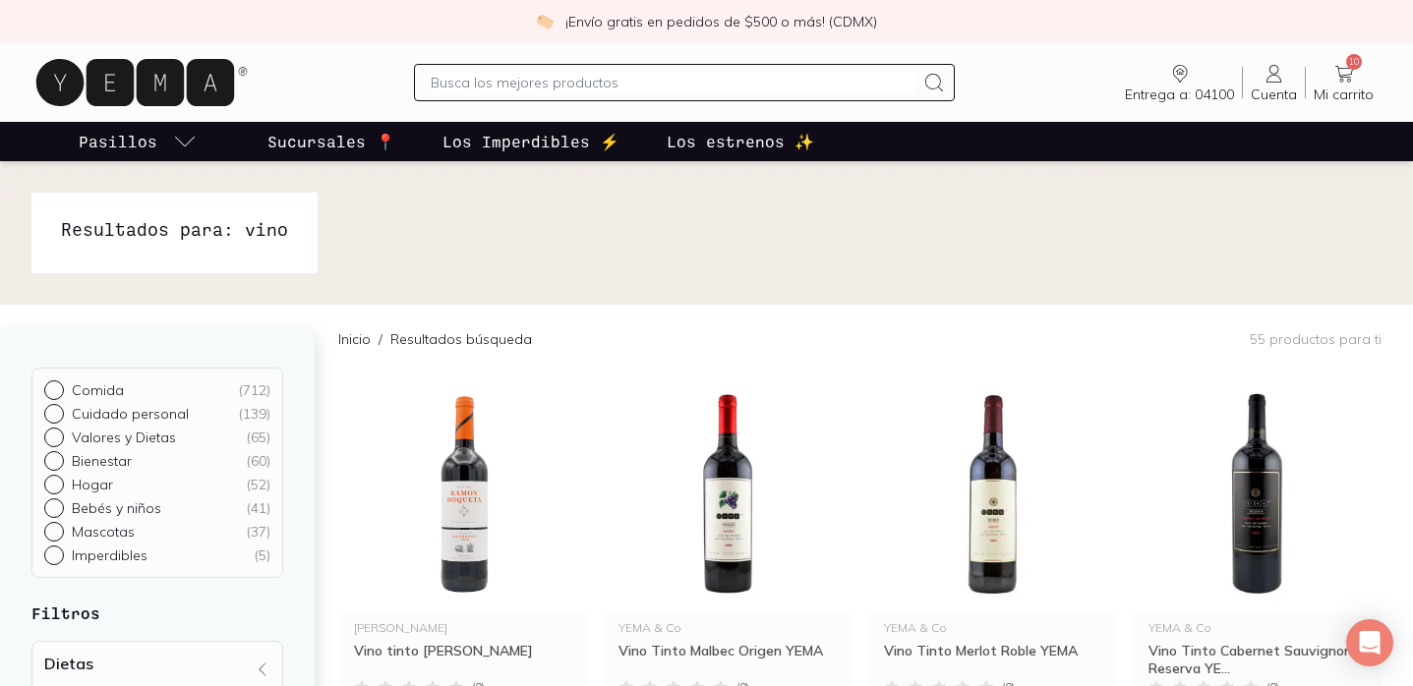
click at [508, 85] on input "text" at bounding box center [672, 83] width 483 height 24
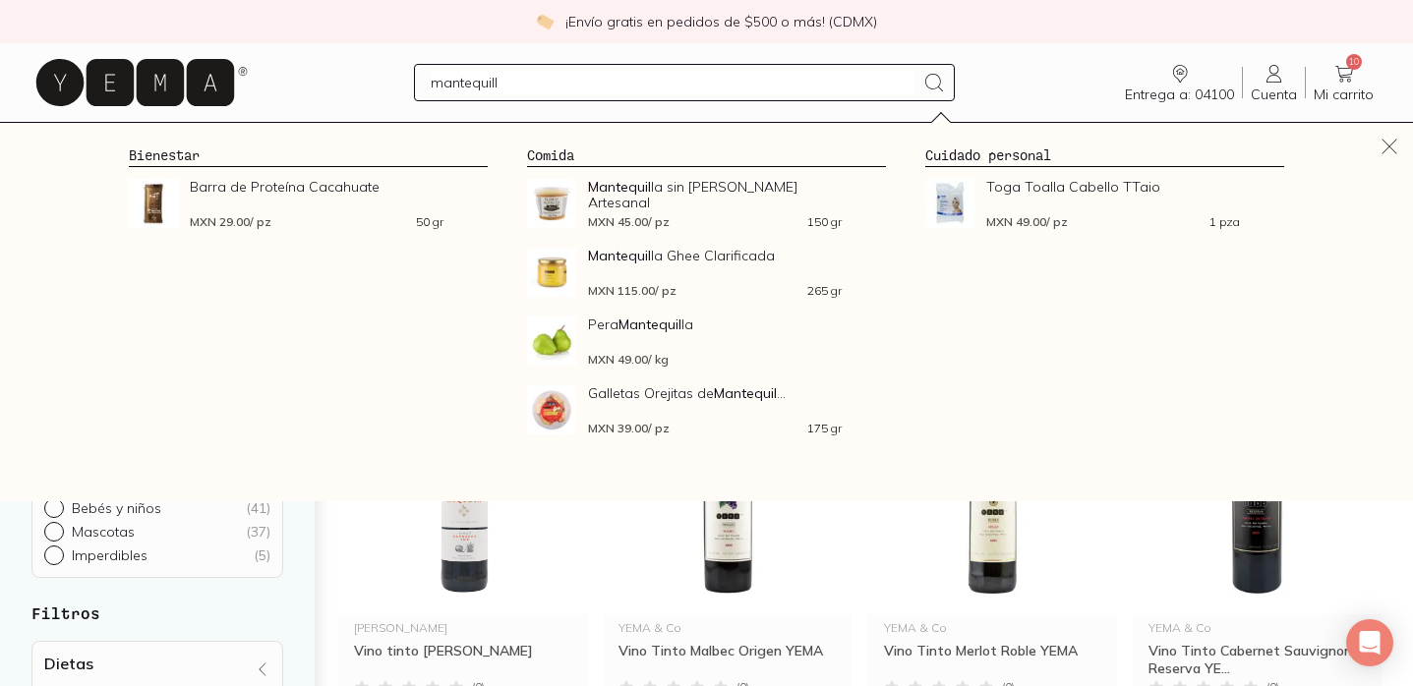
type input "mantequilla"
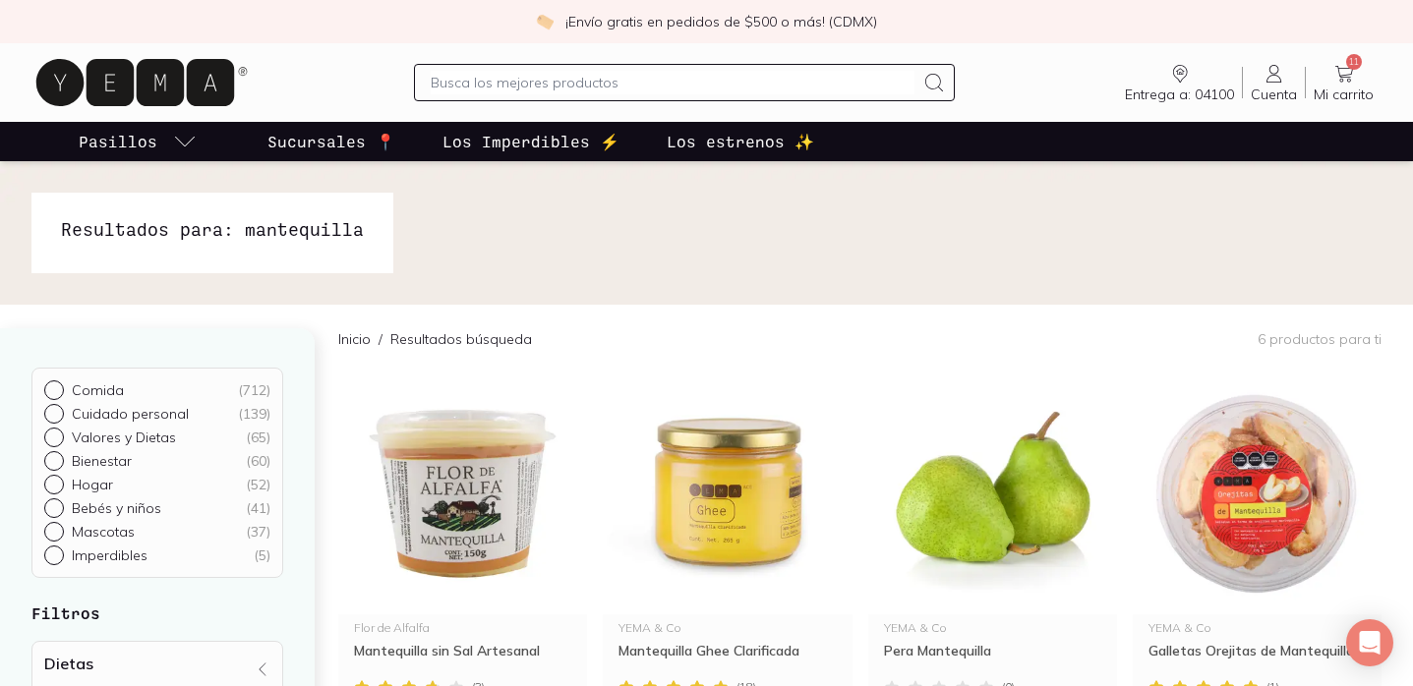
click at [149, 86] on icon at bounding box center [135, 82] width 198 height 47
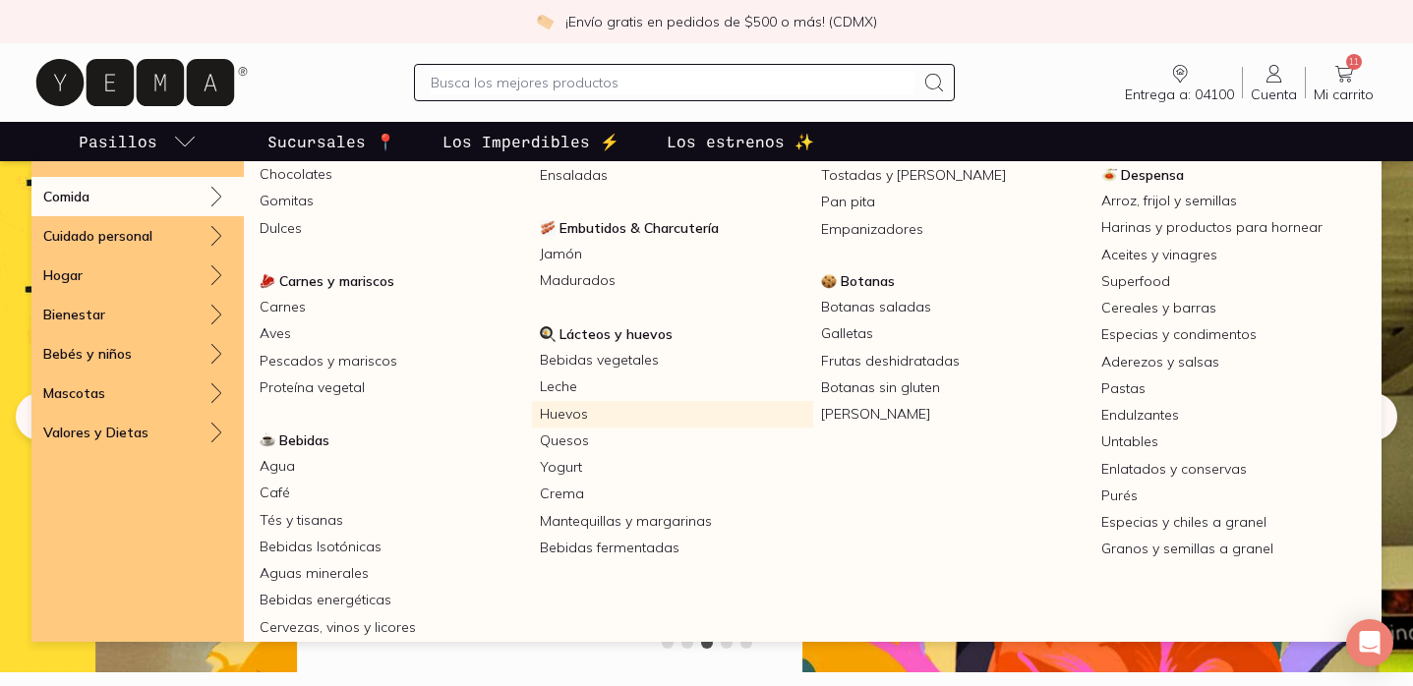
scroll to position [198, 0]
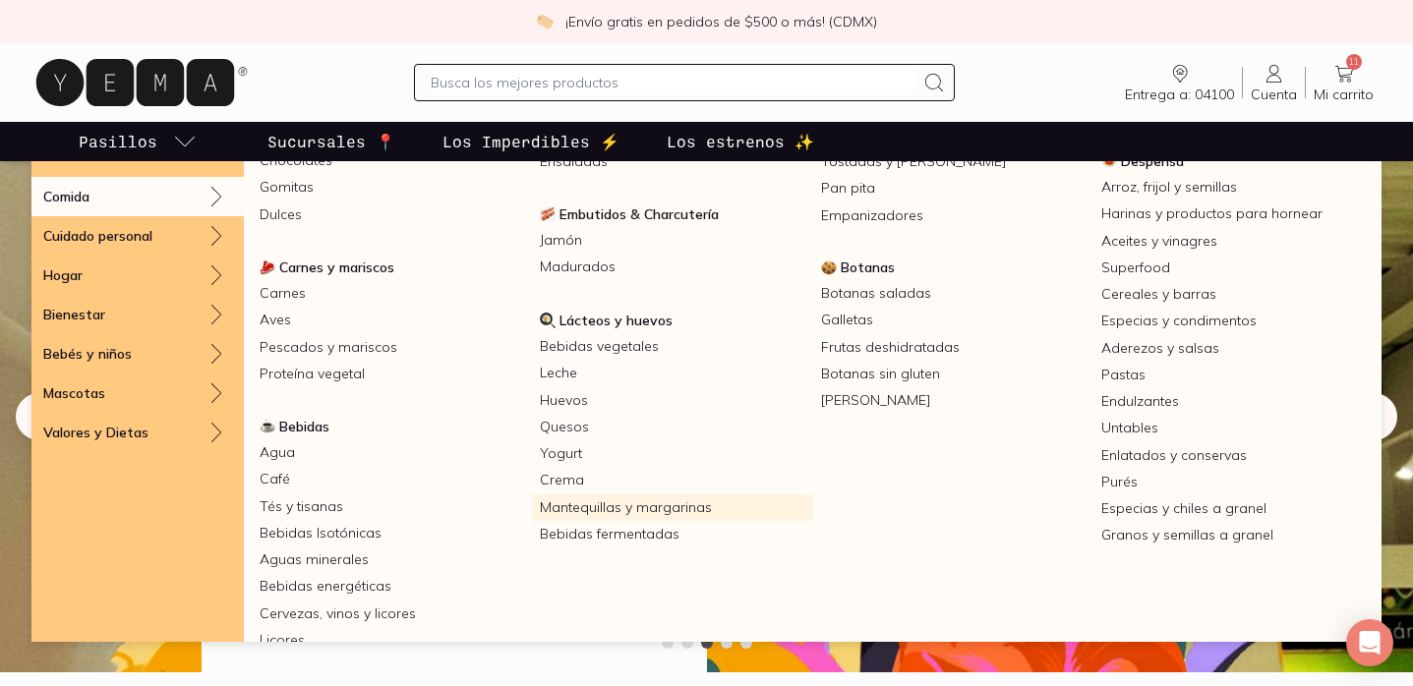
click at [647, 505] on link "Mantequillas y margarinas" at bounding box center [672, 507] width 280 height 27
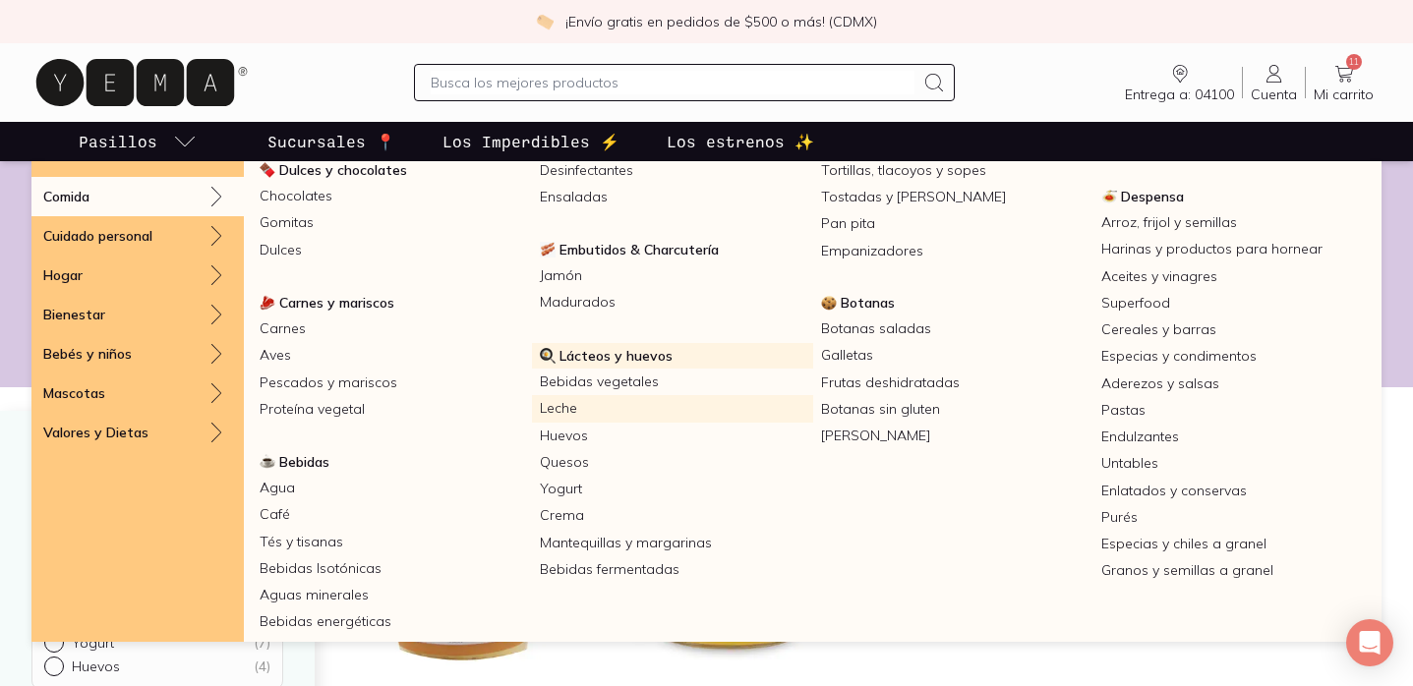
scroll to position [160, 0]
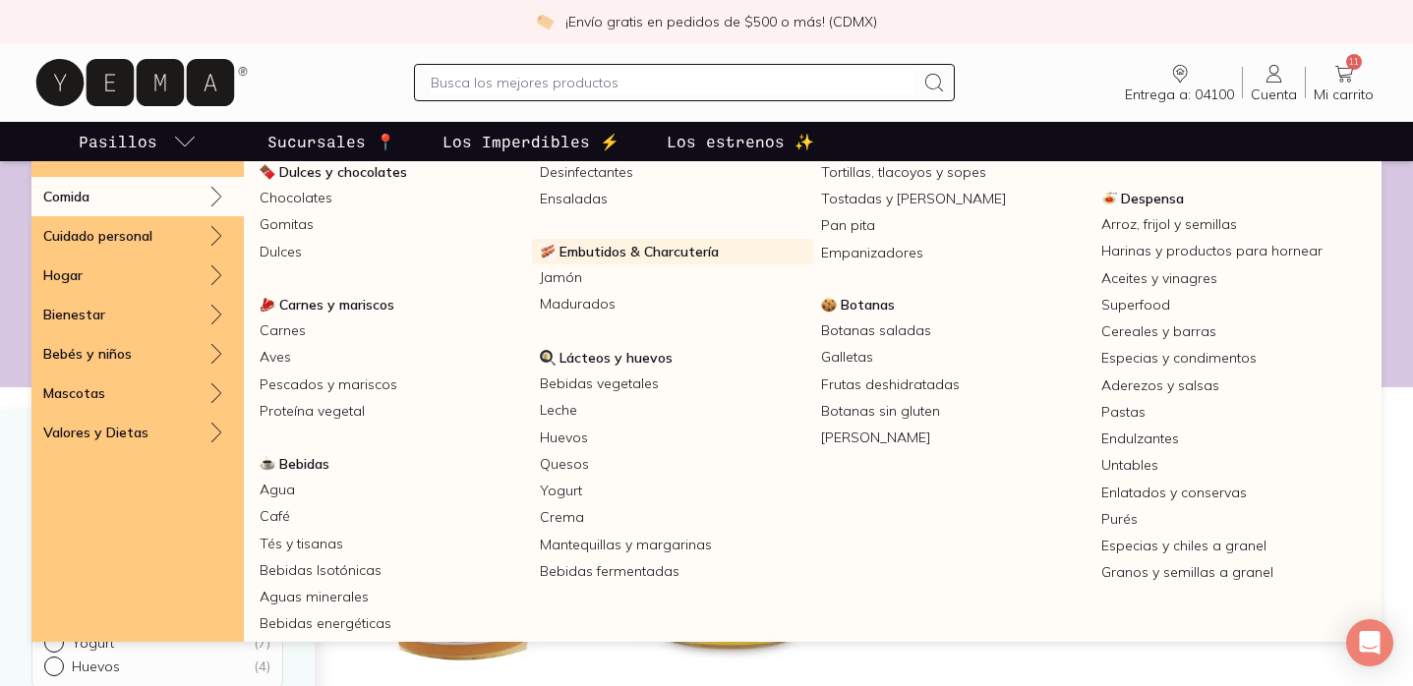
click at [641, 251] on span "Embutidos & Charcutería" at bounding box center [638, 252] width 159 height 18
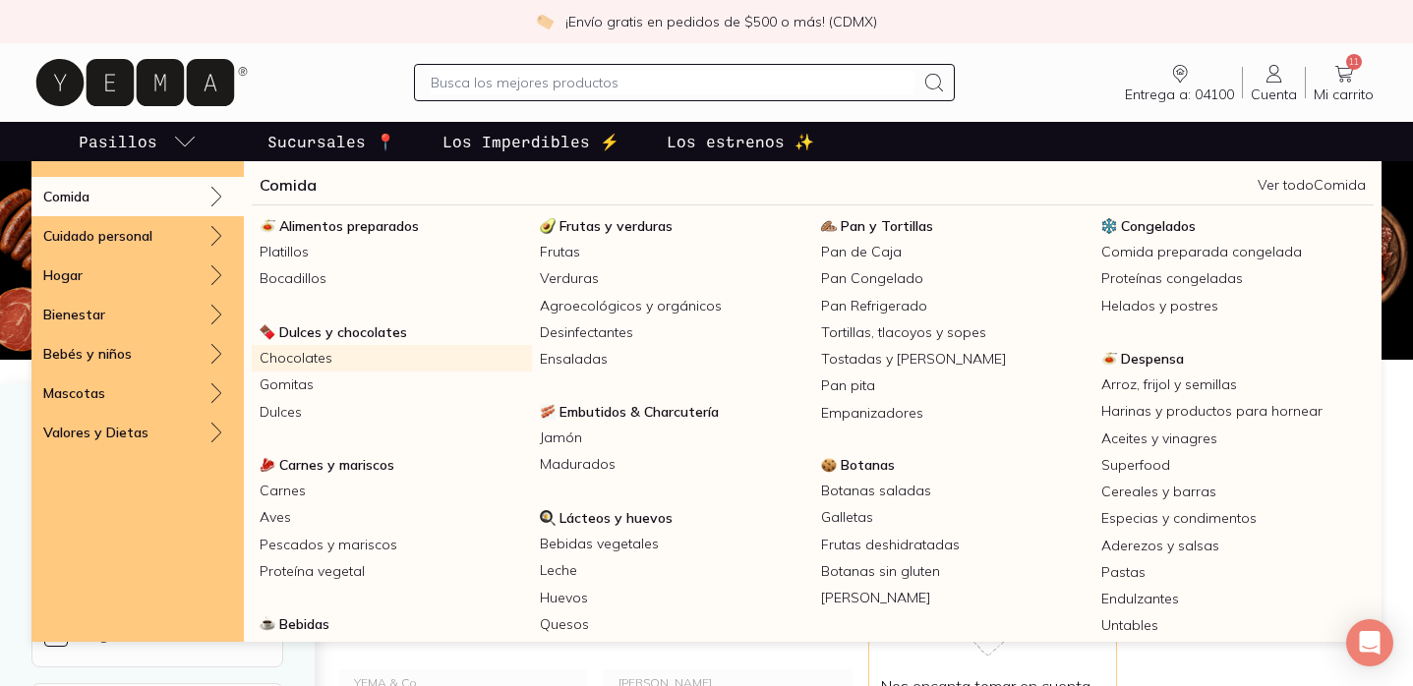
click at [313, 359] on link "Chocolates" at bounding box center [392, 358] width 280 height 27
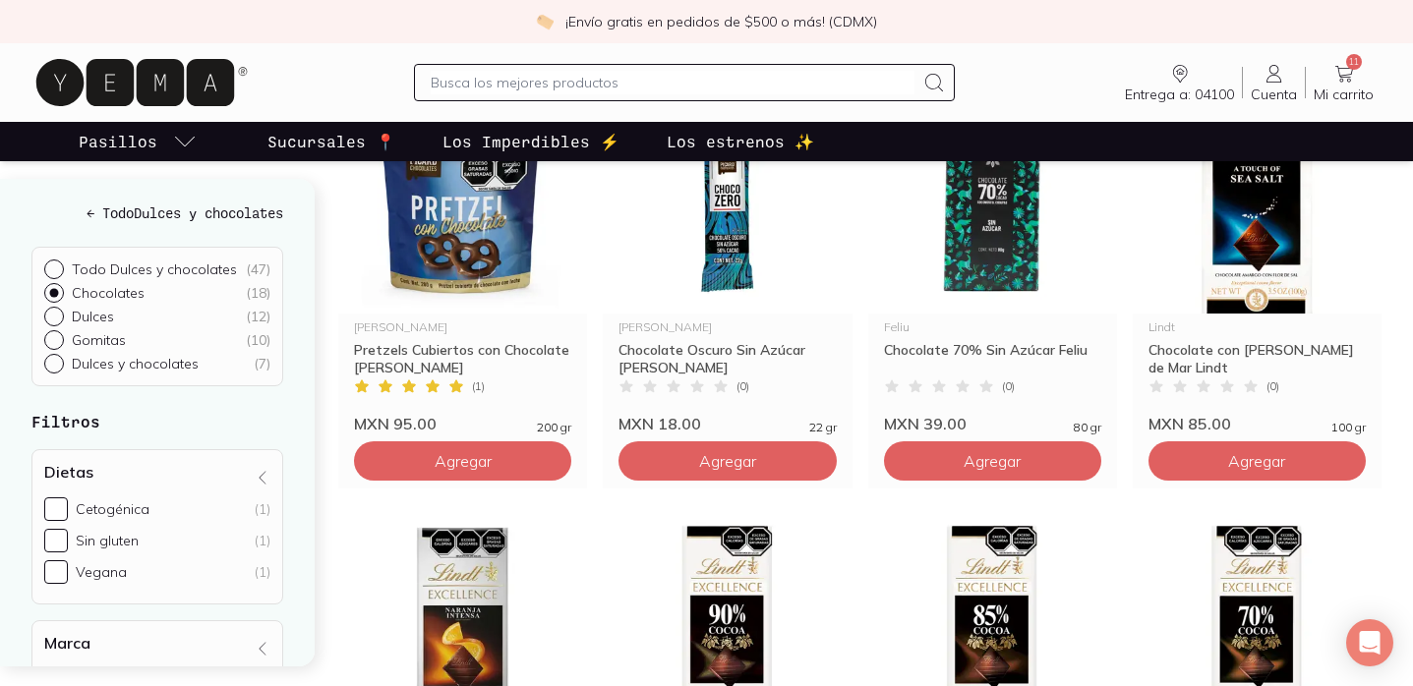
scroll to position [1202, 0]
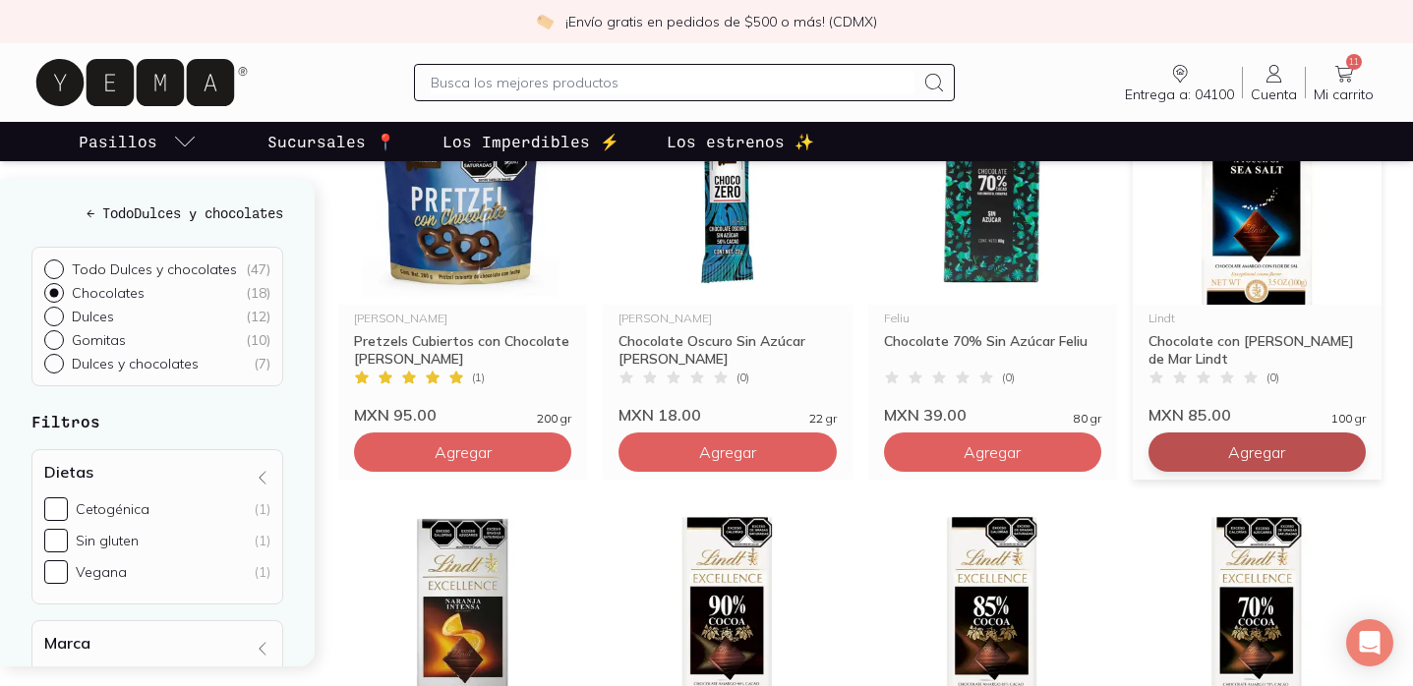
click at [1294, 446] on button "Agregar" at bounding box center [1256, 452] width 217 height 39
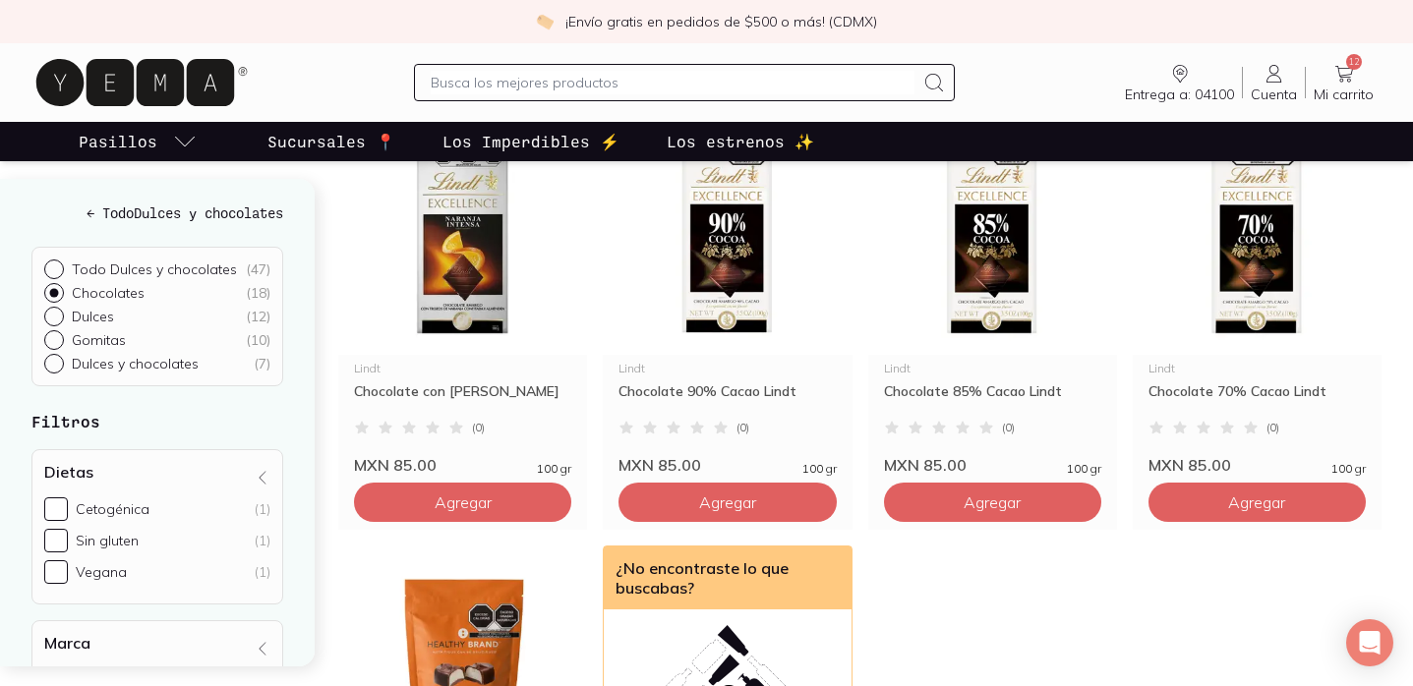
scroll to position [1589, 0]
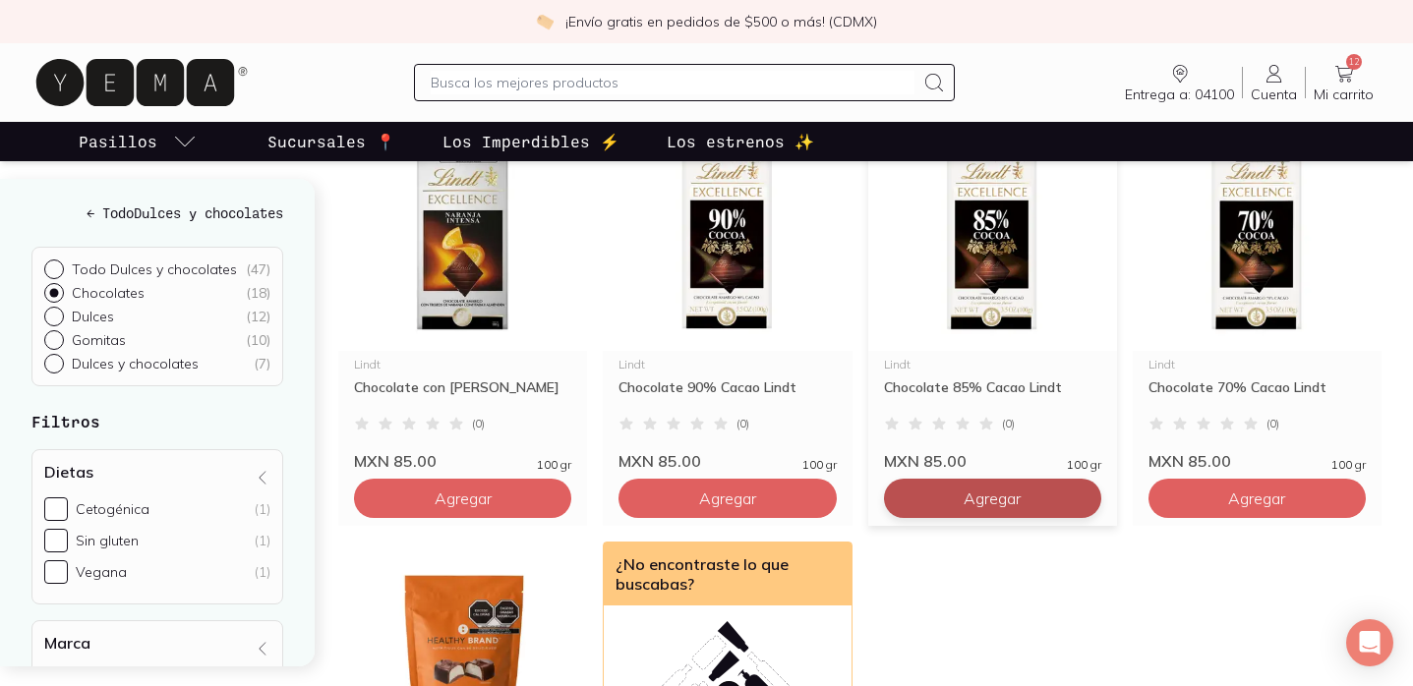
click at [1018, 493] on span "Agregar" at bounding box center [991, 499] width 57 height 20
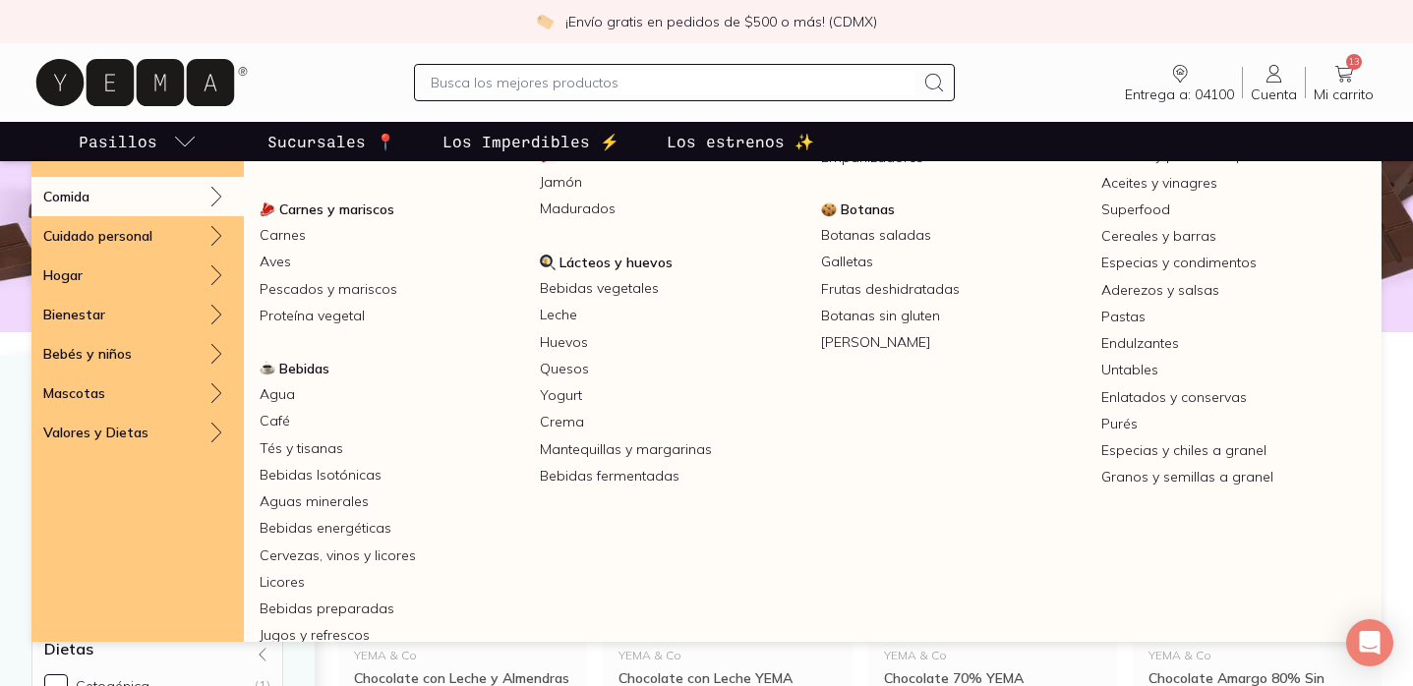
scroll to position [288, 0]
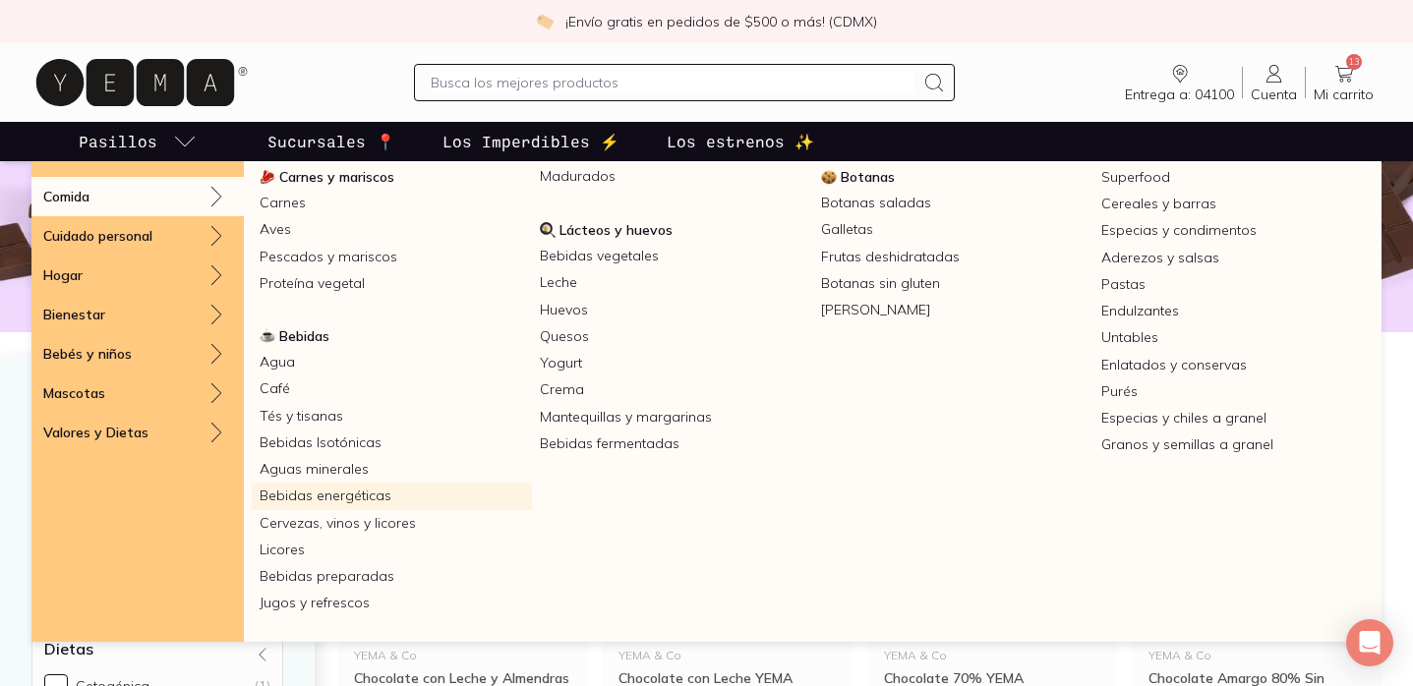
click at [331, 492] on link "Bebidas energéticas" at bounding box center [392, 496] width 280 height 27
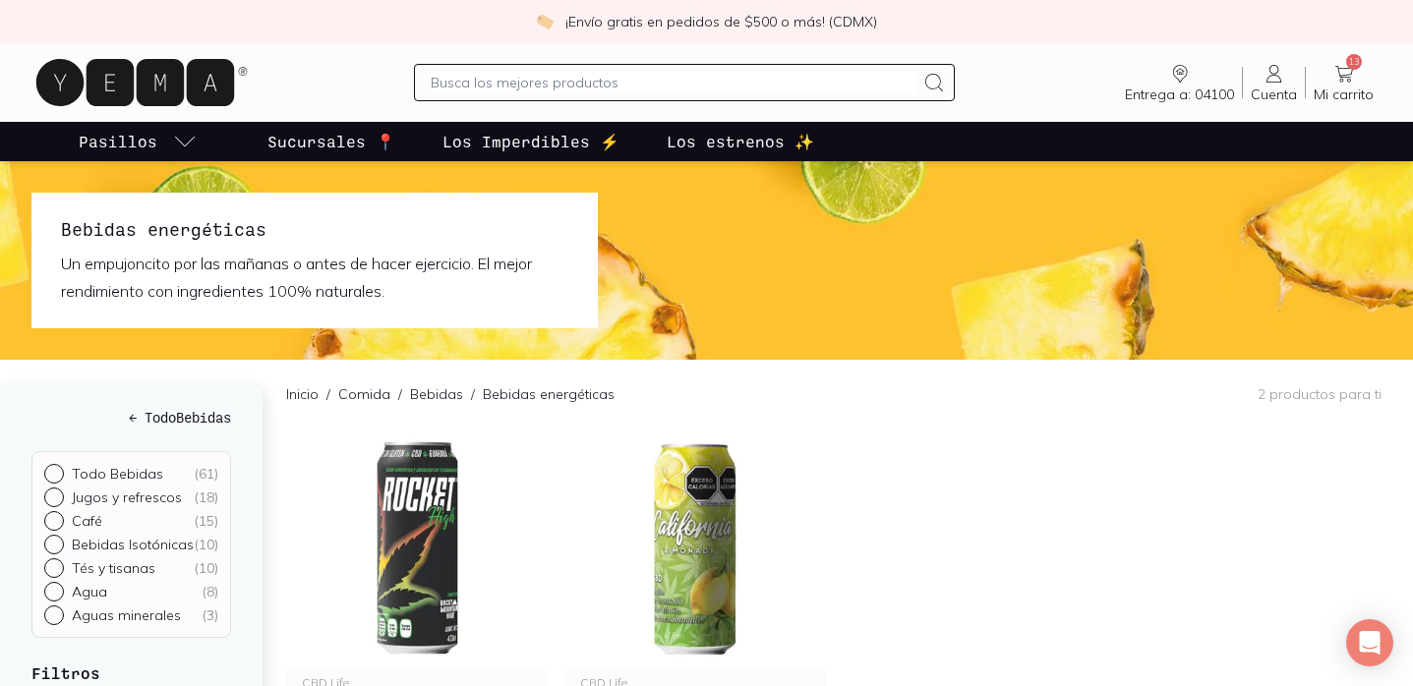
click at [786, 82] on input "text" at bounding box center [672, 83] width 483 height 24
type input "electrolit"
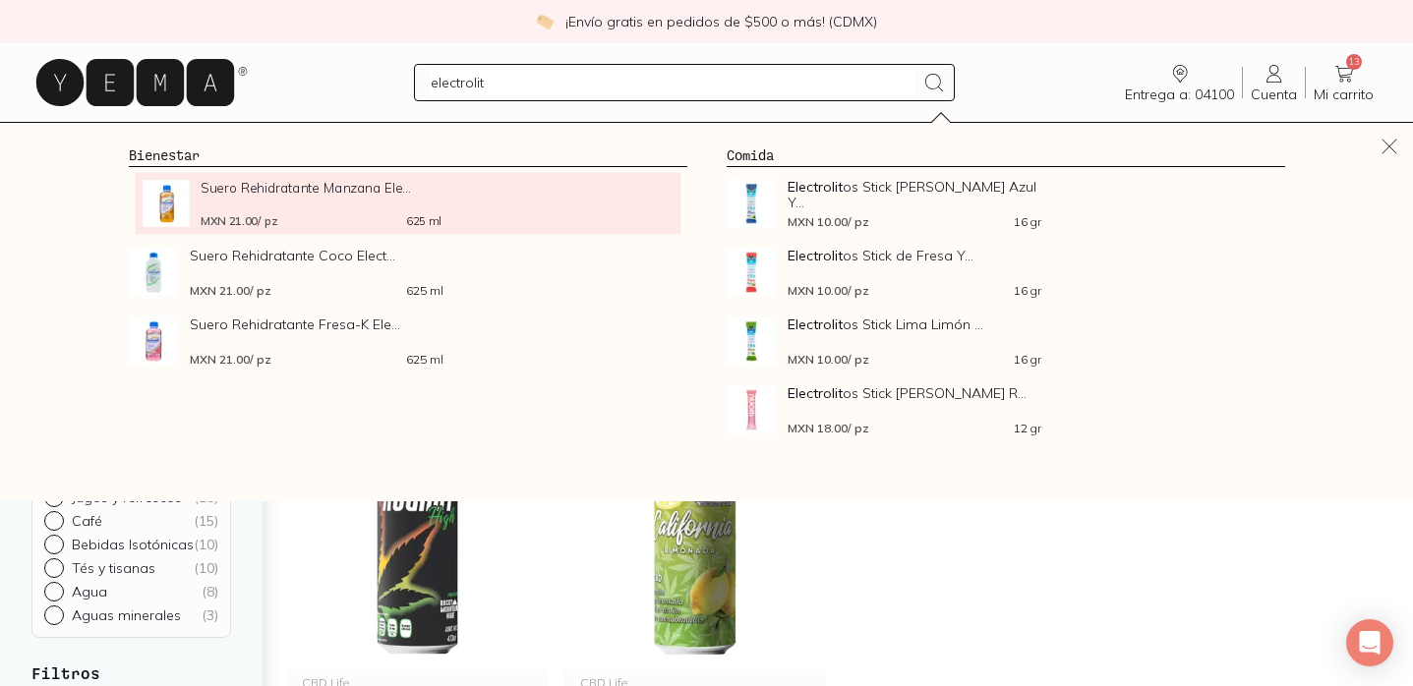
click at [345, 186] on span "Suero Rehidratante Manzana Ele..." at bounding box center [321, 187] width 241 height 15
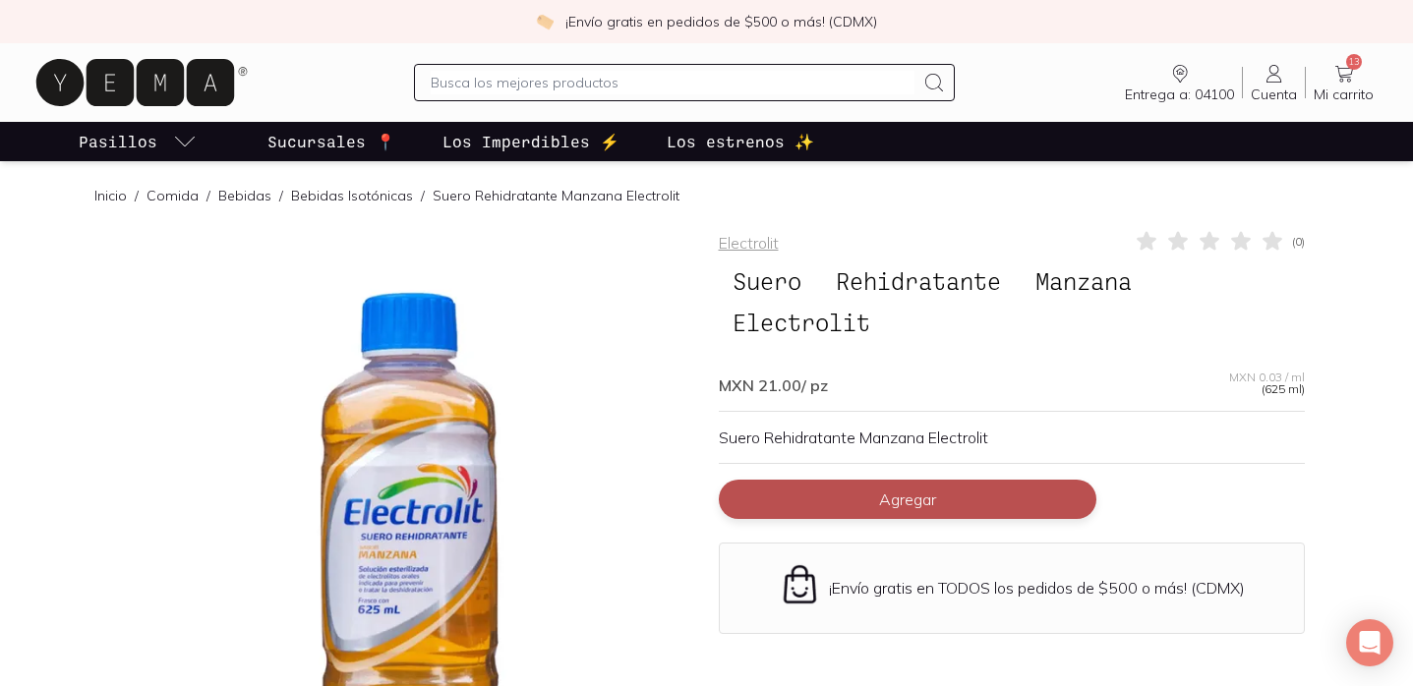
click at [839, 500] on button "Agregar" at bounding box center [908, 499] width 378 height 39
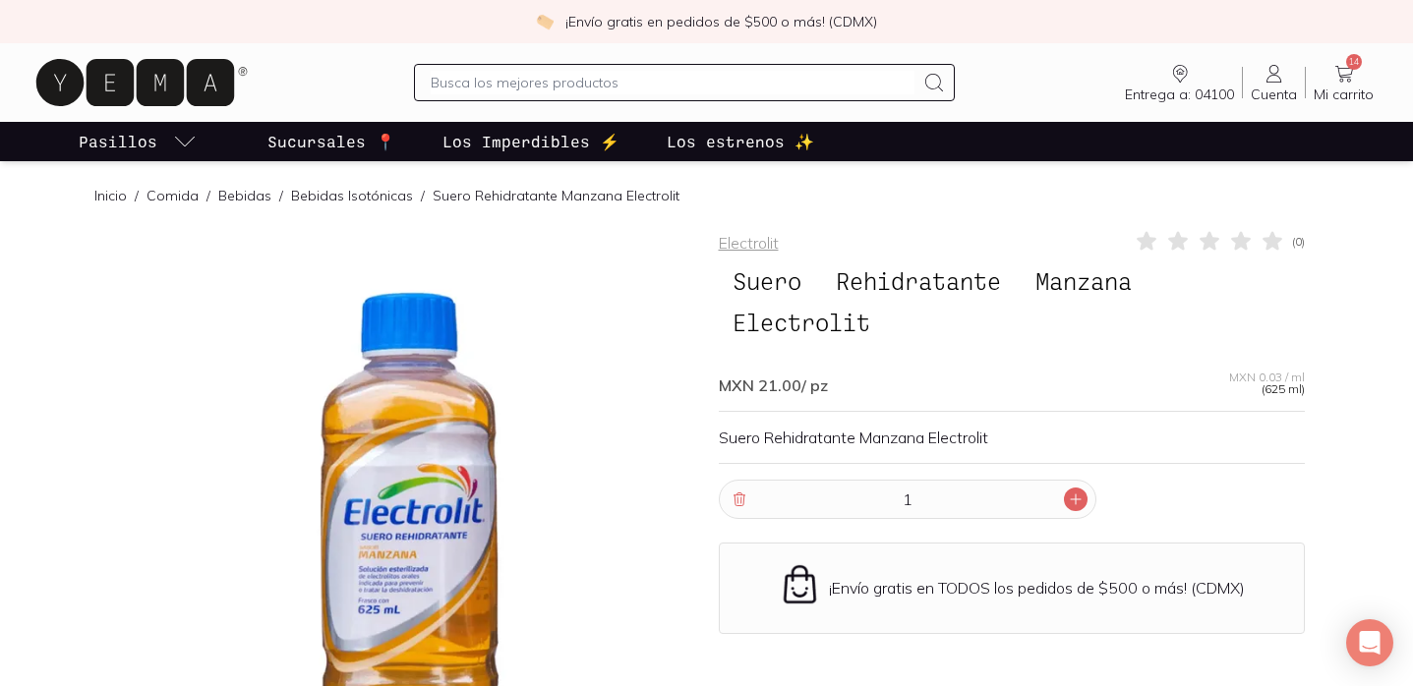
click at [1076, 498] on icon at bounding box center [1076, 499] width 10 height 10
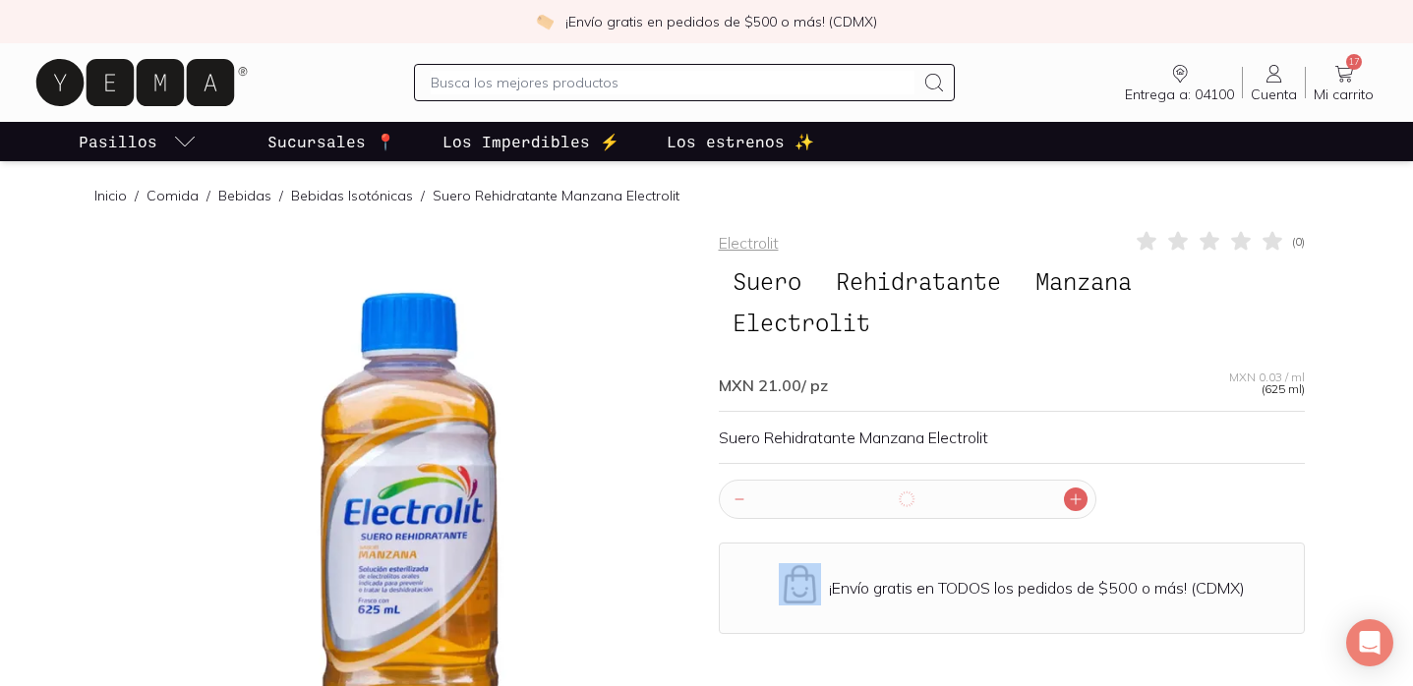
type input "6"
click at [152, 91] on icon at bounding box center [135, 82] width 198 height 47
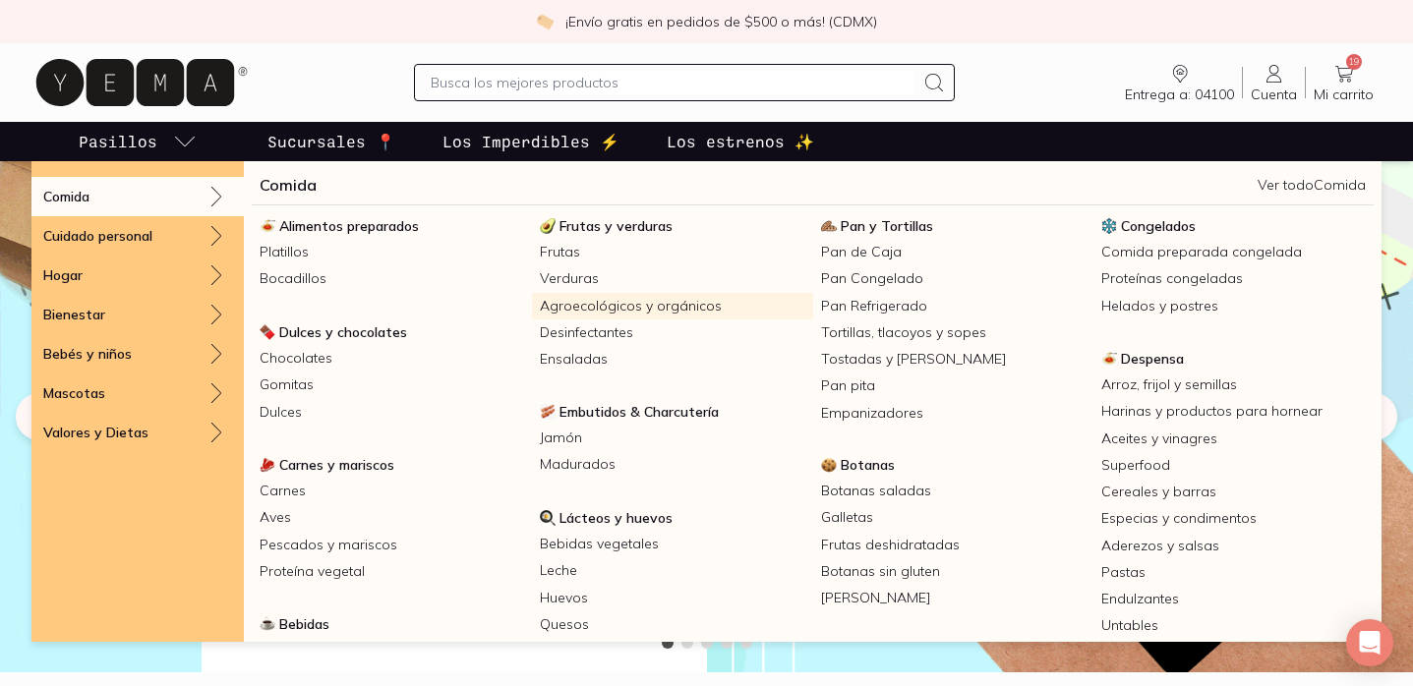
click at [669, 303] on link "Agroecológicos y orgánicos" at bounding box center [672, 306] width 280 height 27
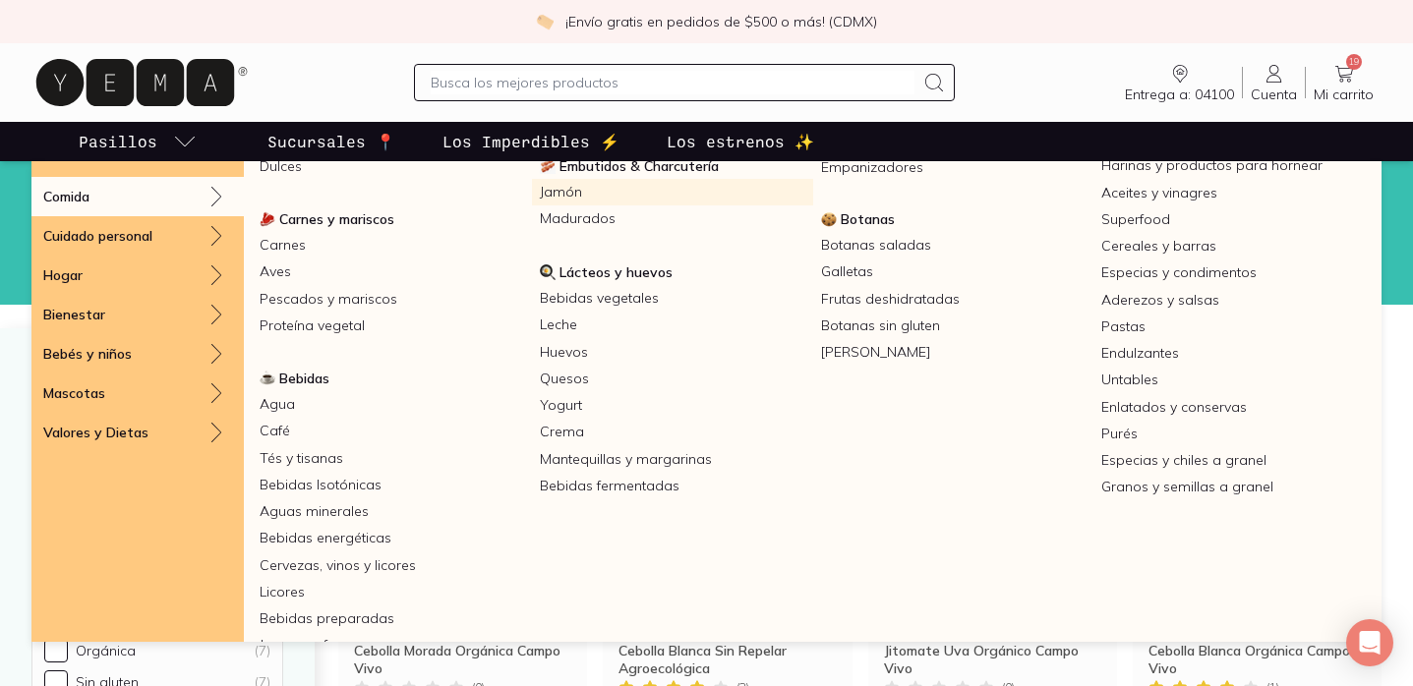
scroll to position [288, 0]
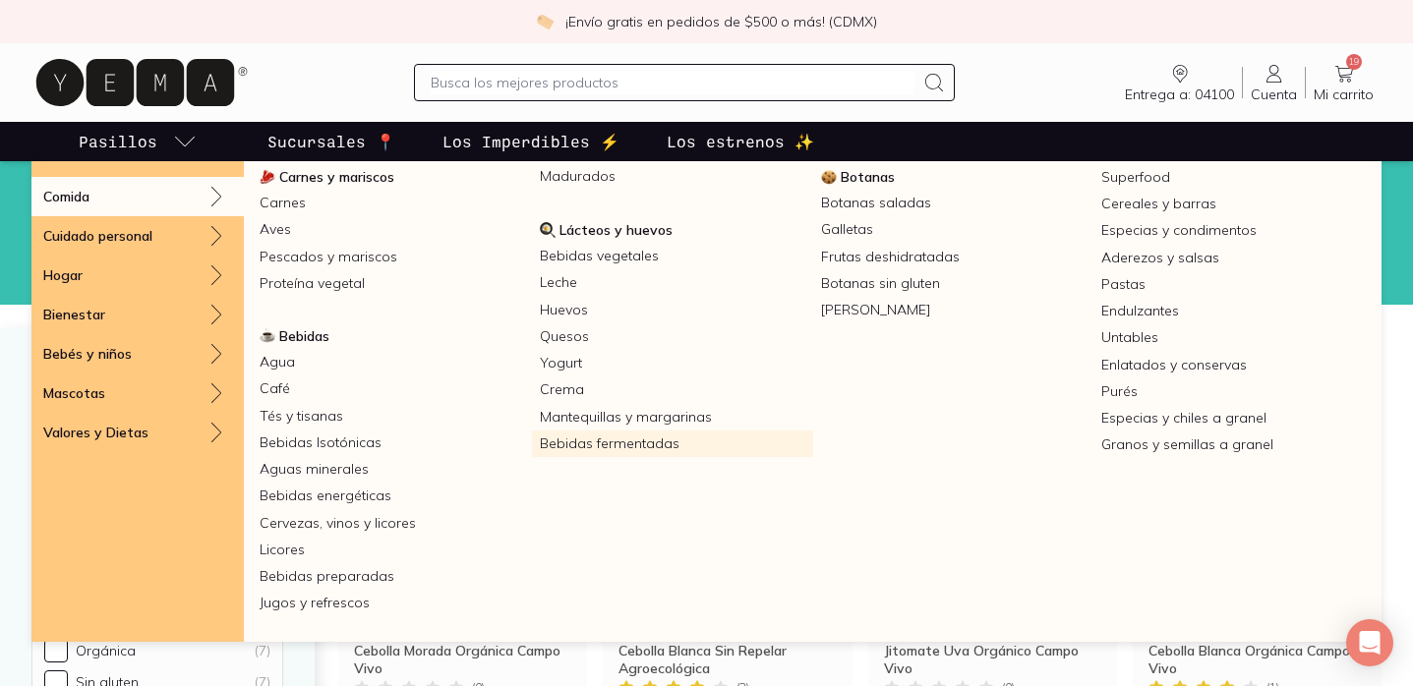
click at [634, 442] on link "Bebidas fermentadas" at bounding box center [672, 444] width 280 height 27
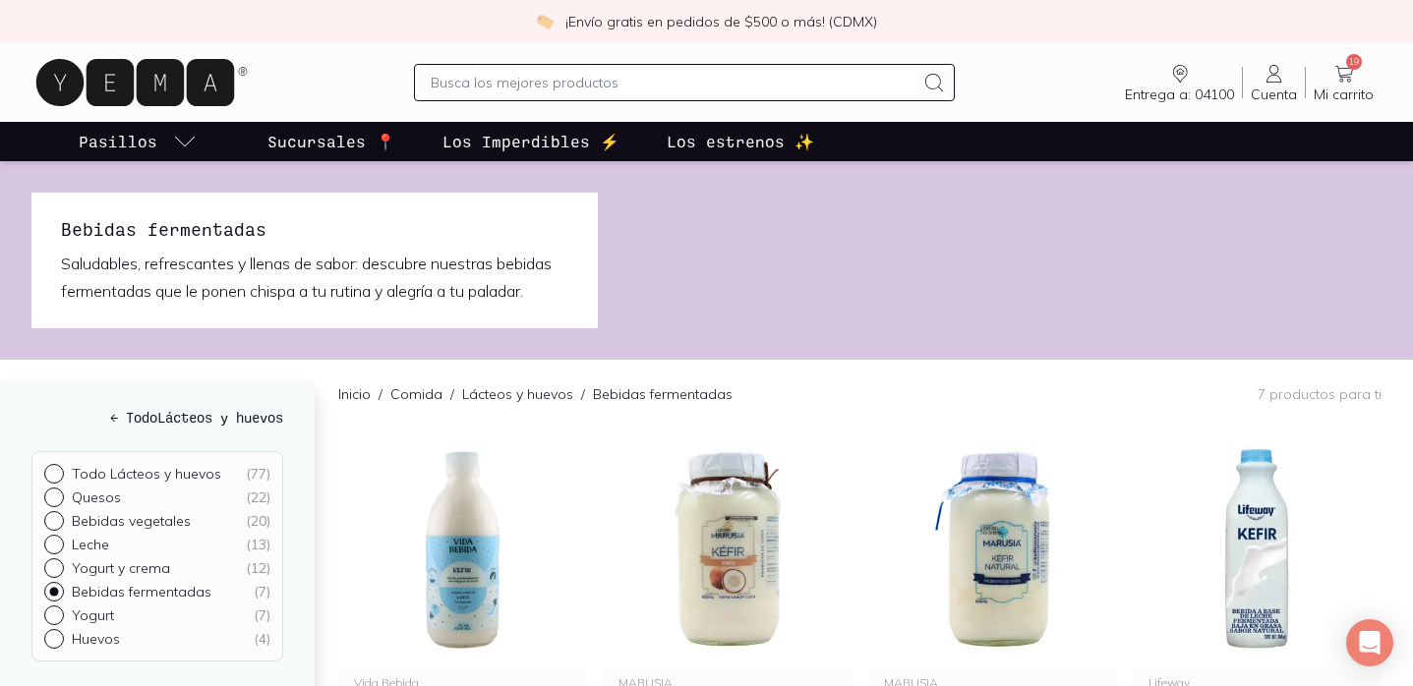
click at [1342, 68] on icon at bounding box center [1344, 74] width 24 height 24
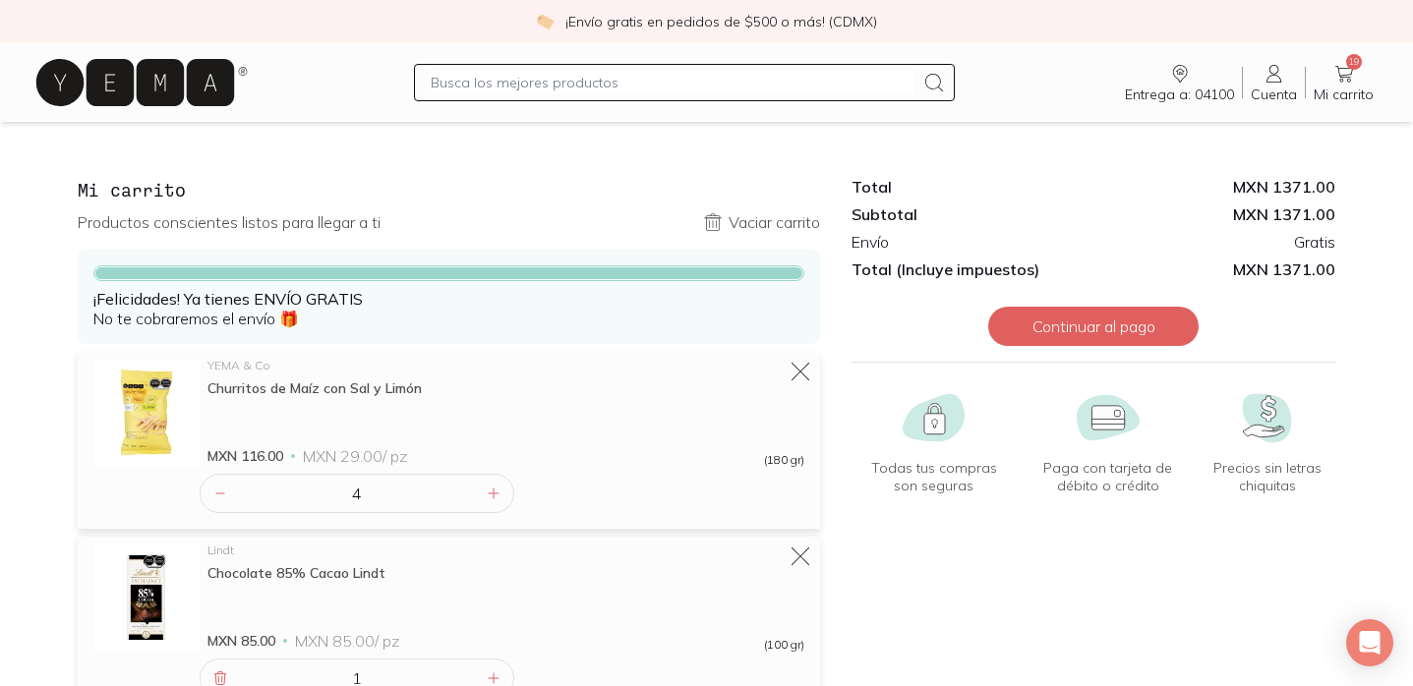
click at [477, 82] on input "text" at bounding box center [672, 83] width 483 height 24
type input "queso"
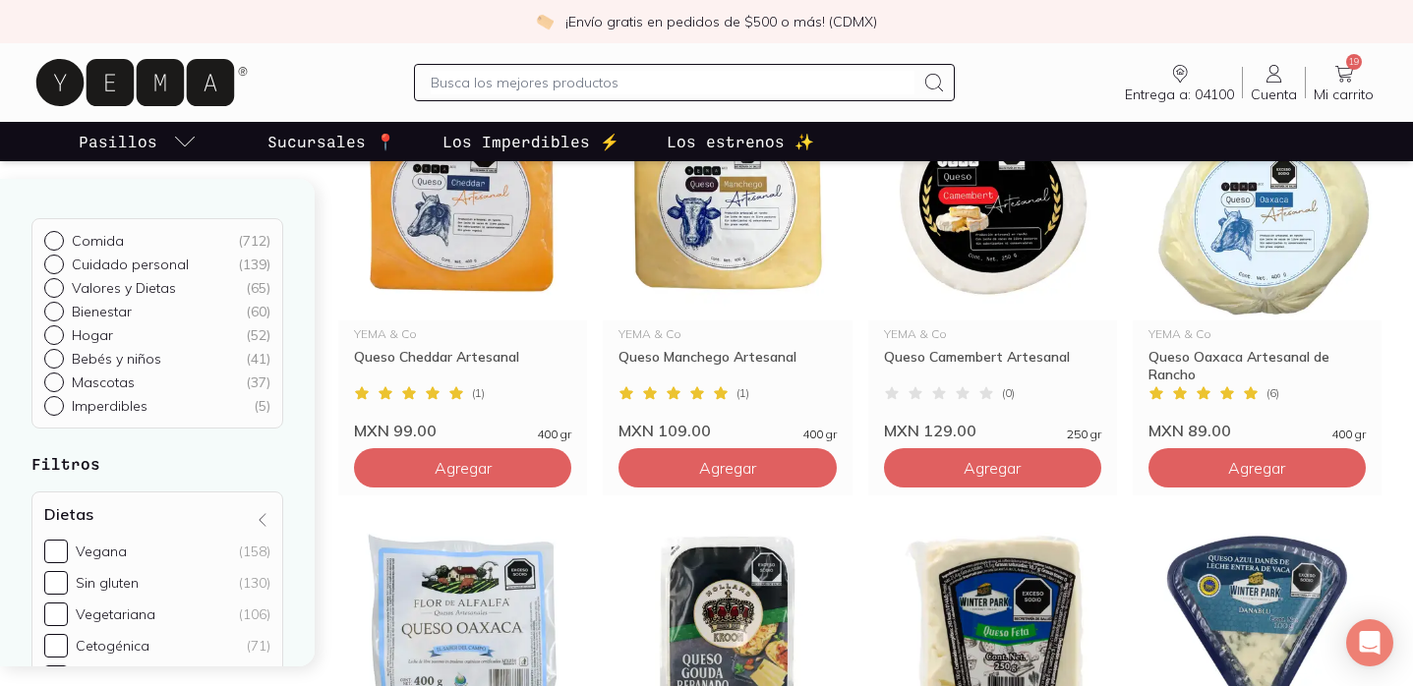
scroll to position [728, 0]
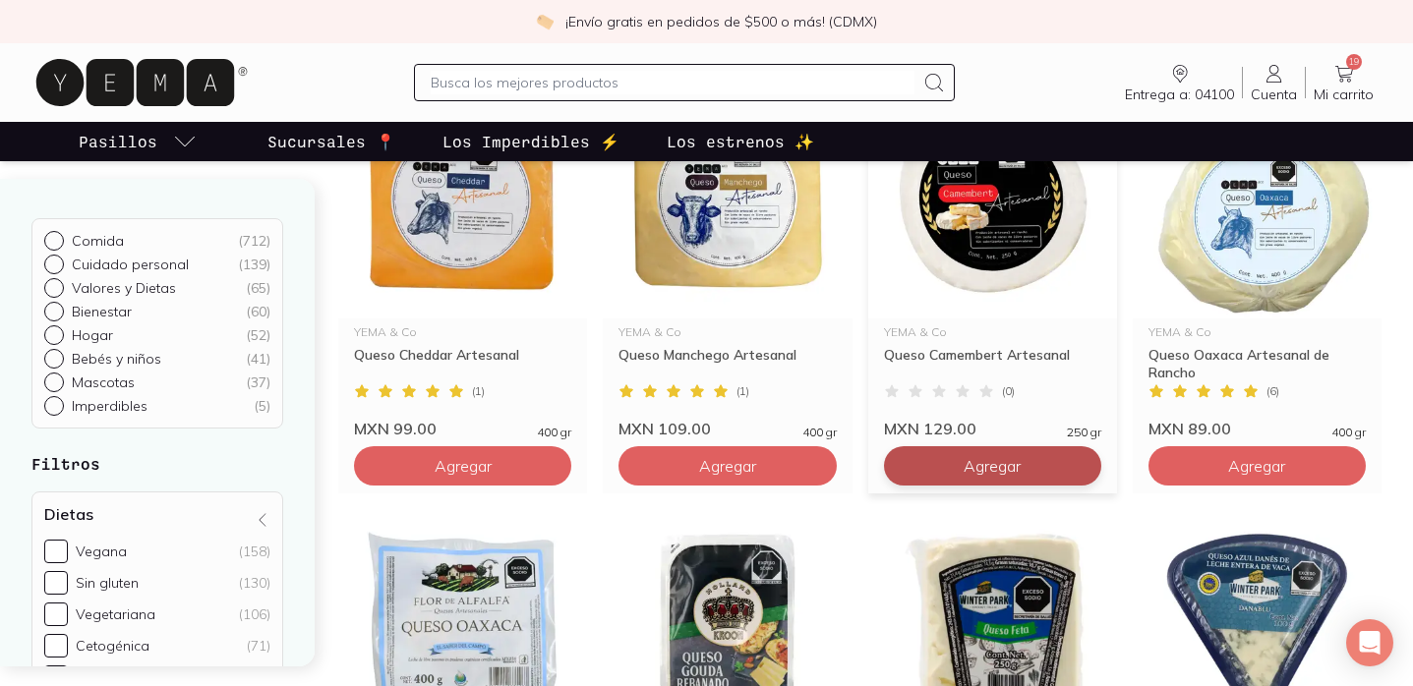
click at [949, 455] on button "Agregar" at bounding box center [992, 465] width 217 height 39
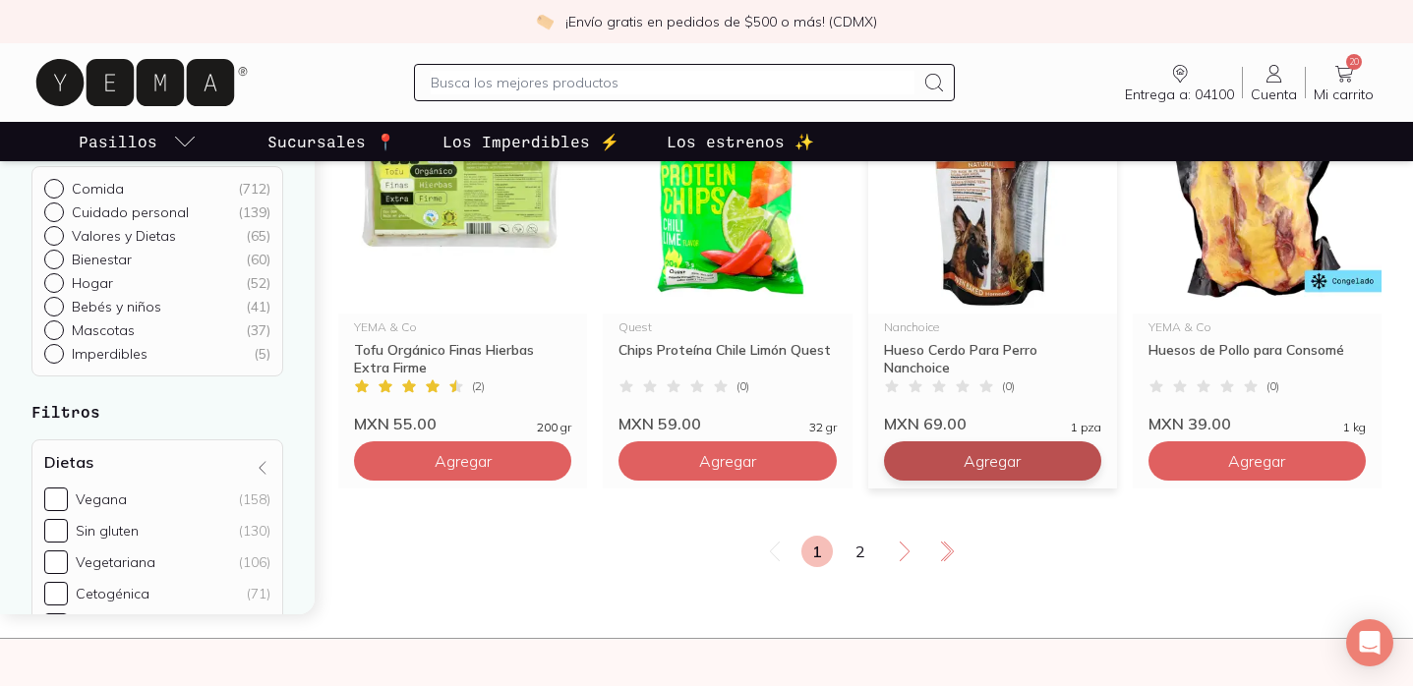
scroll to position [3331, 0]
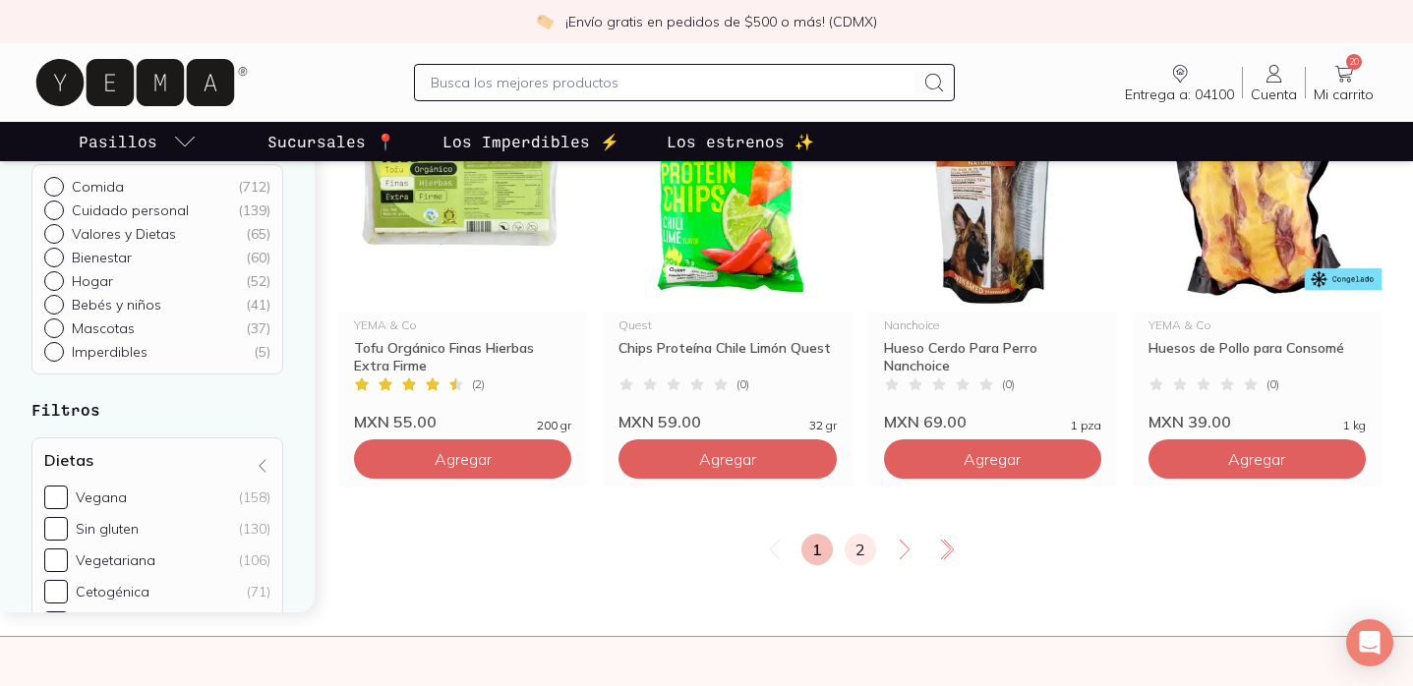
click at [857, 545] on link "2" at bounding box center [859, 549] width 31 height 31
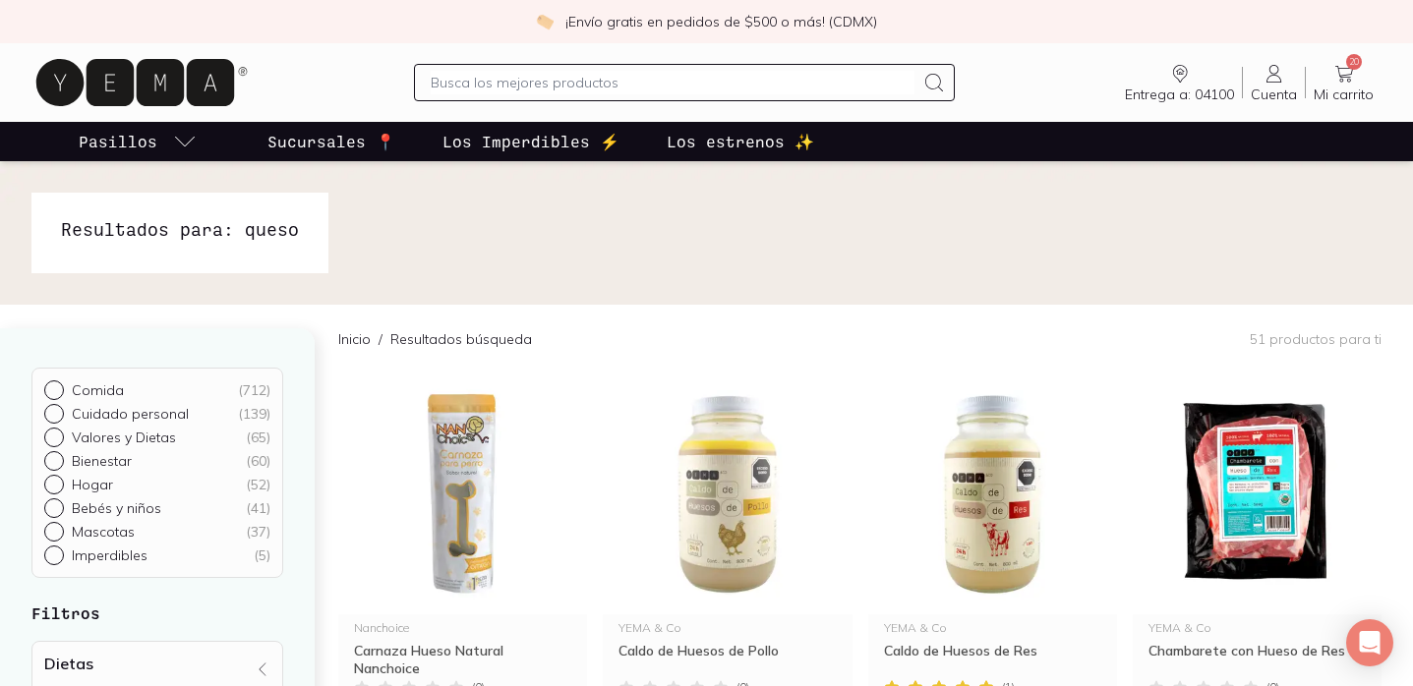
click at [138, 92] on icon at bounding box center [135, 82] width 198 height 47
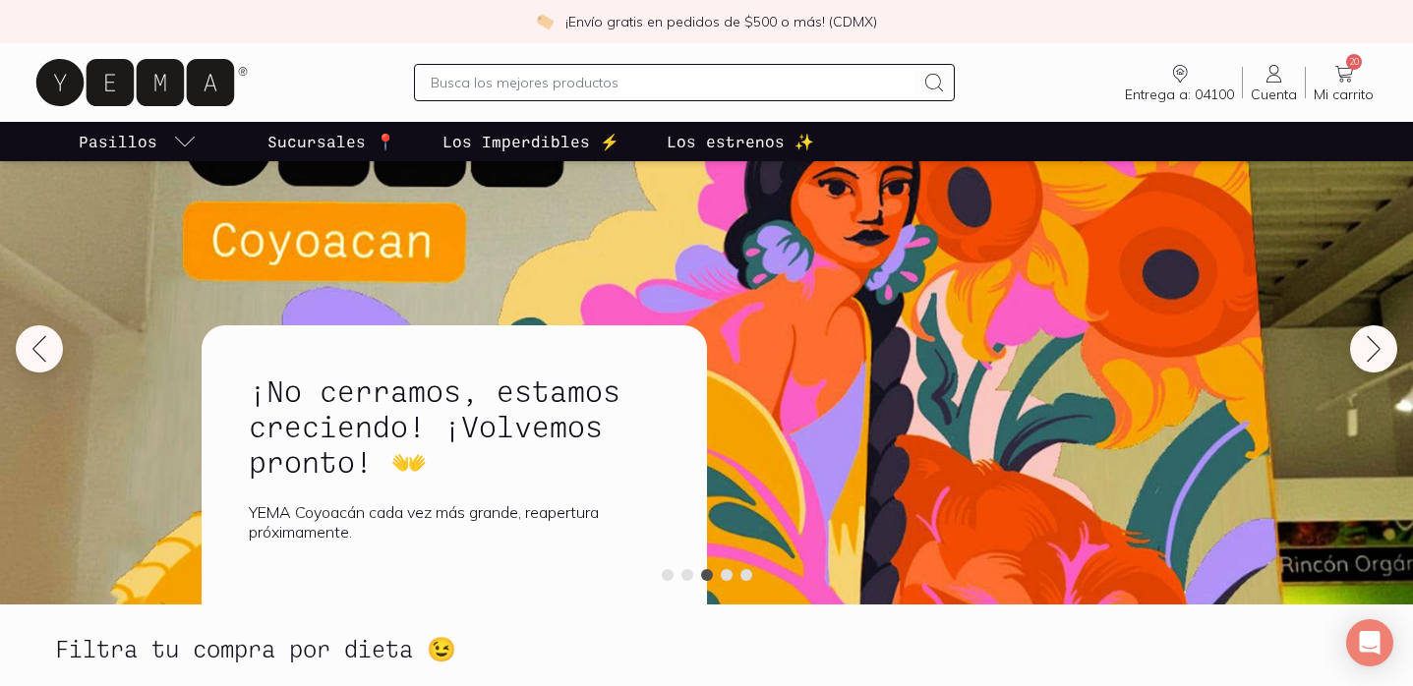
scroll to position [69, 0]
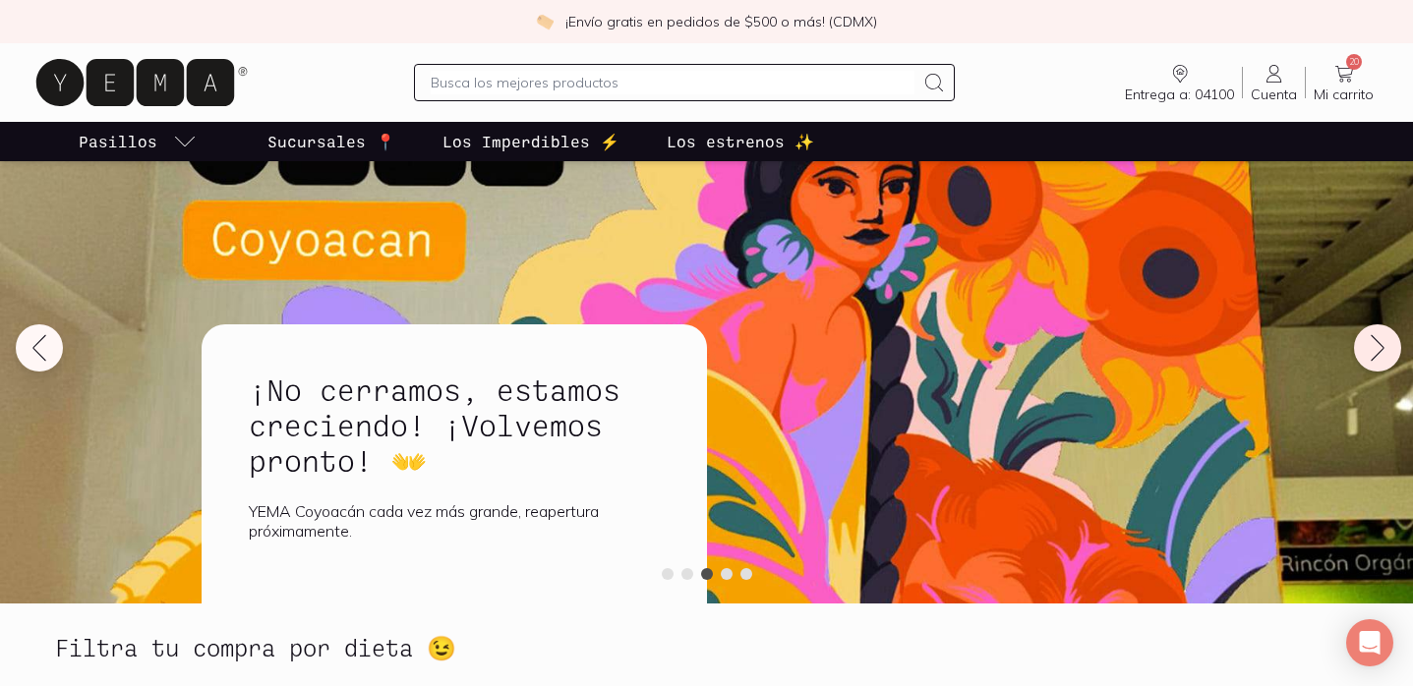
click at [1381, 353] on icon at bounding box center [1377, 347] width 31 height 31
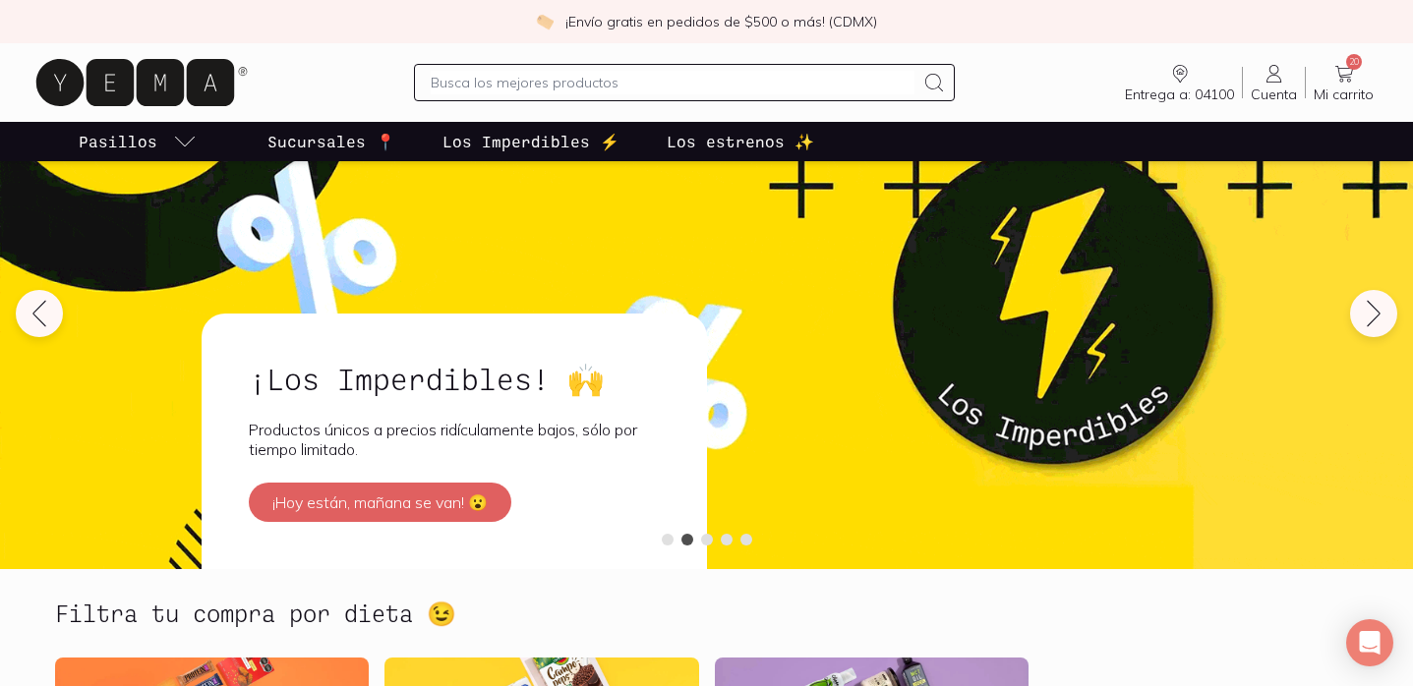
scroll to position [0, 0]
